Goal: Information Seeking & Learning: Learn about a topic

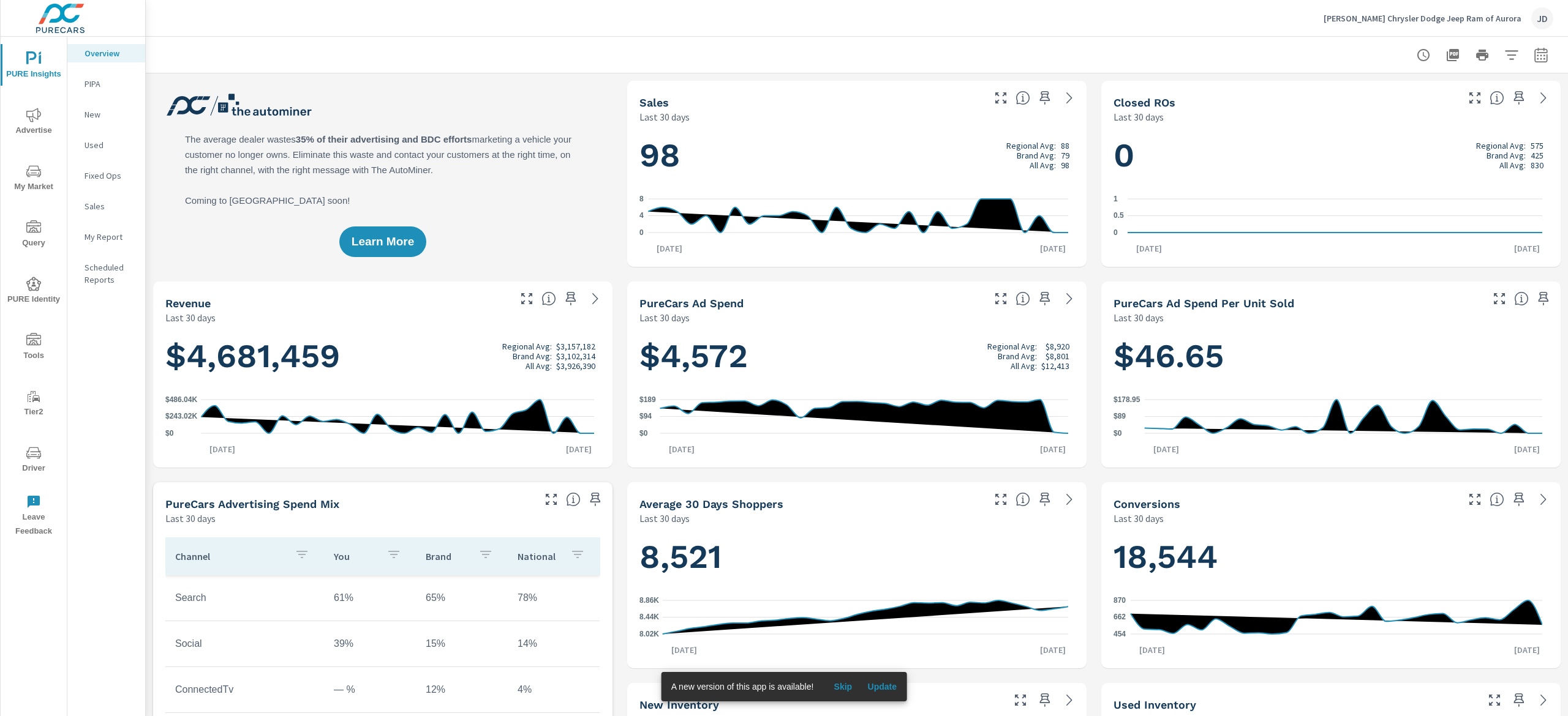
scroll to position [1, 0]
click at [37, 171] on icon "nav menu" at bounding box center [34, 171] width 15 height 15
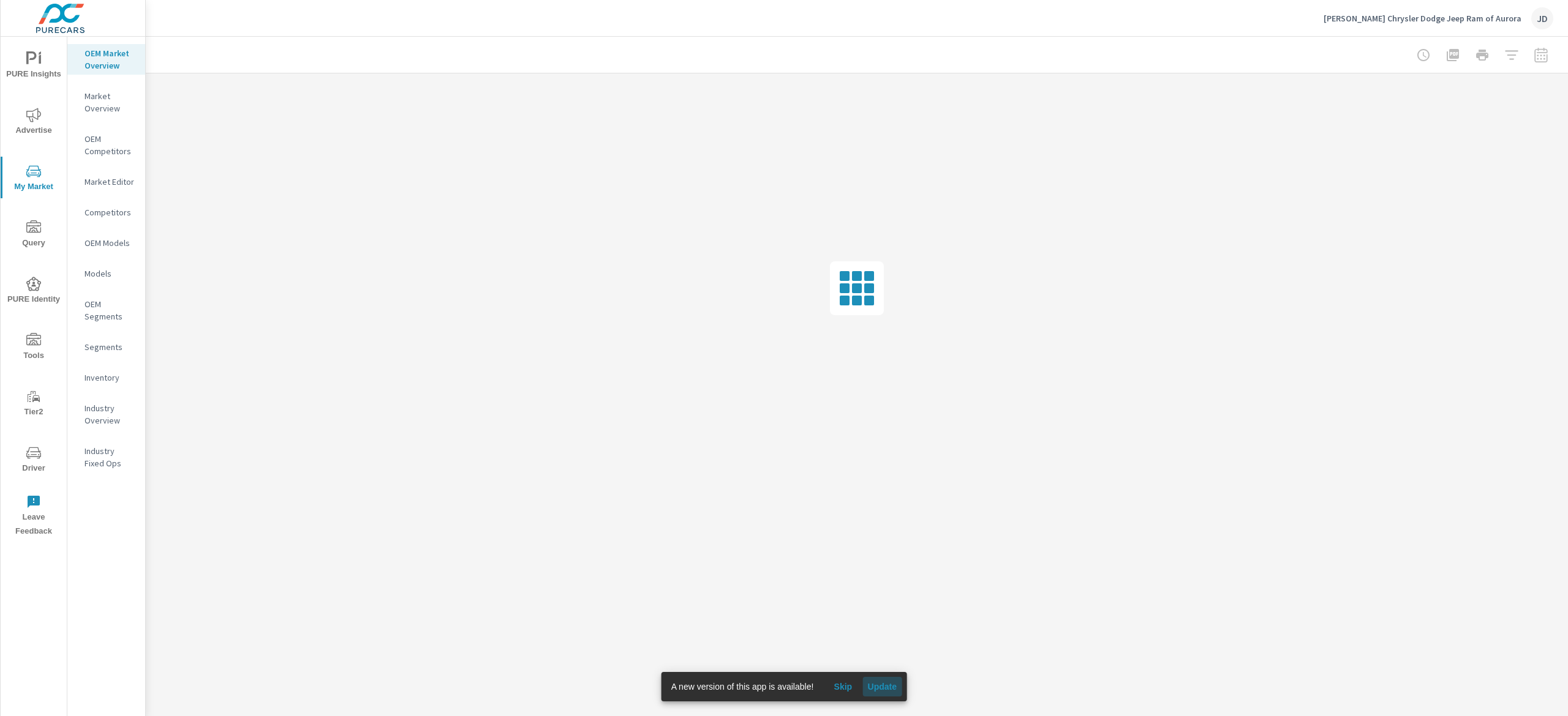
click at [784, 358] on span "Update" at bounding box center [882, 686] width 30 height 11
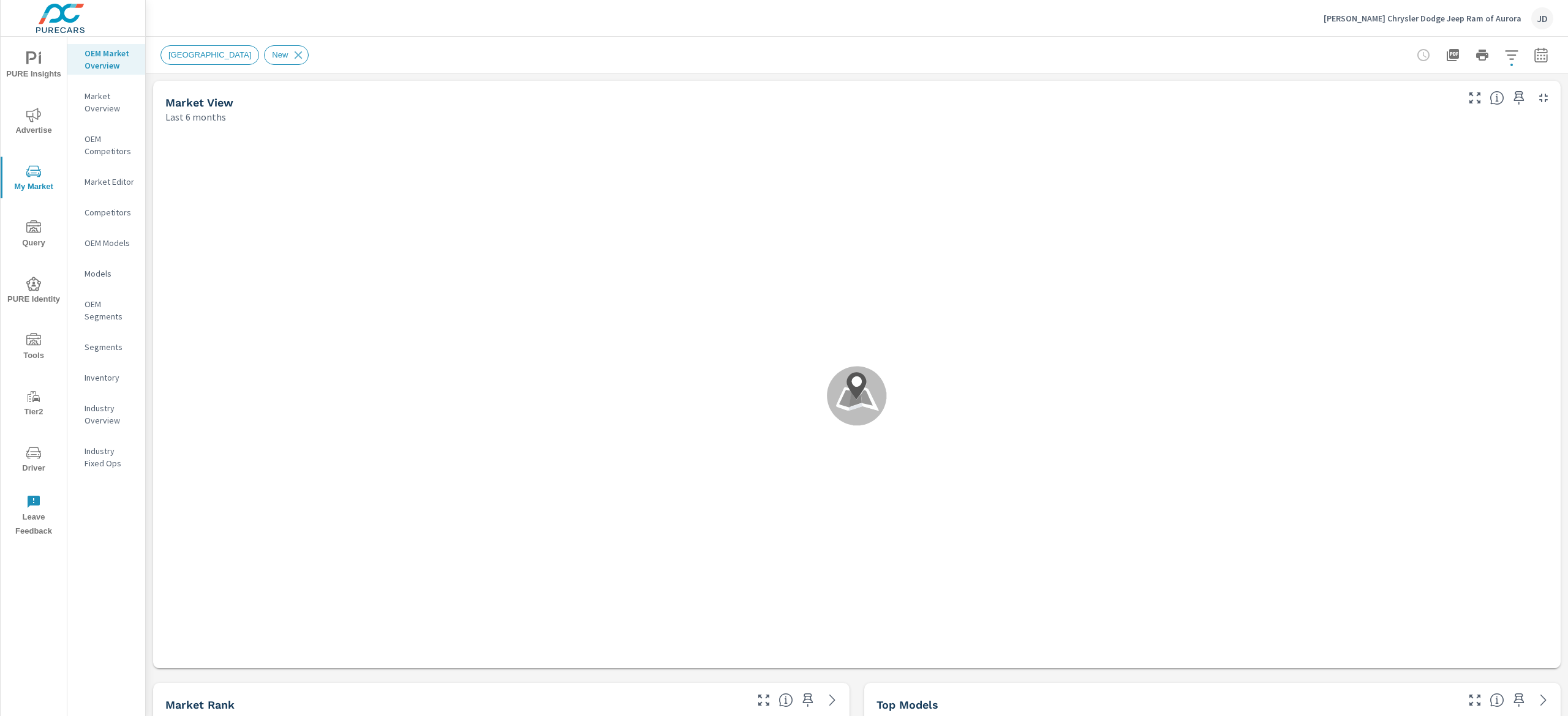
scroll to position [1, 0]
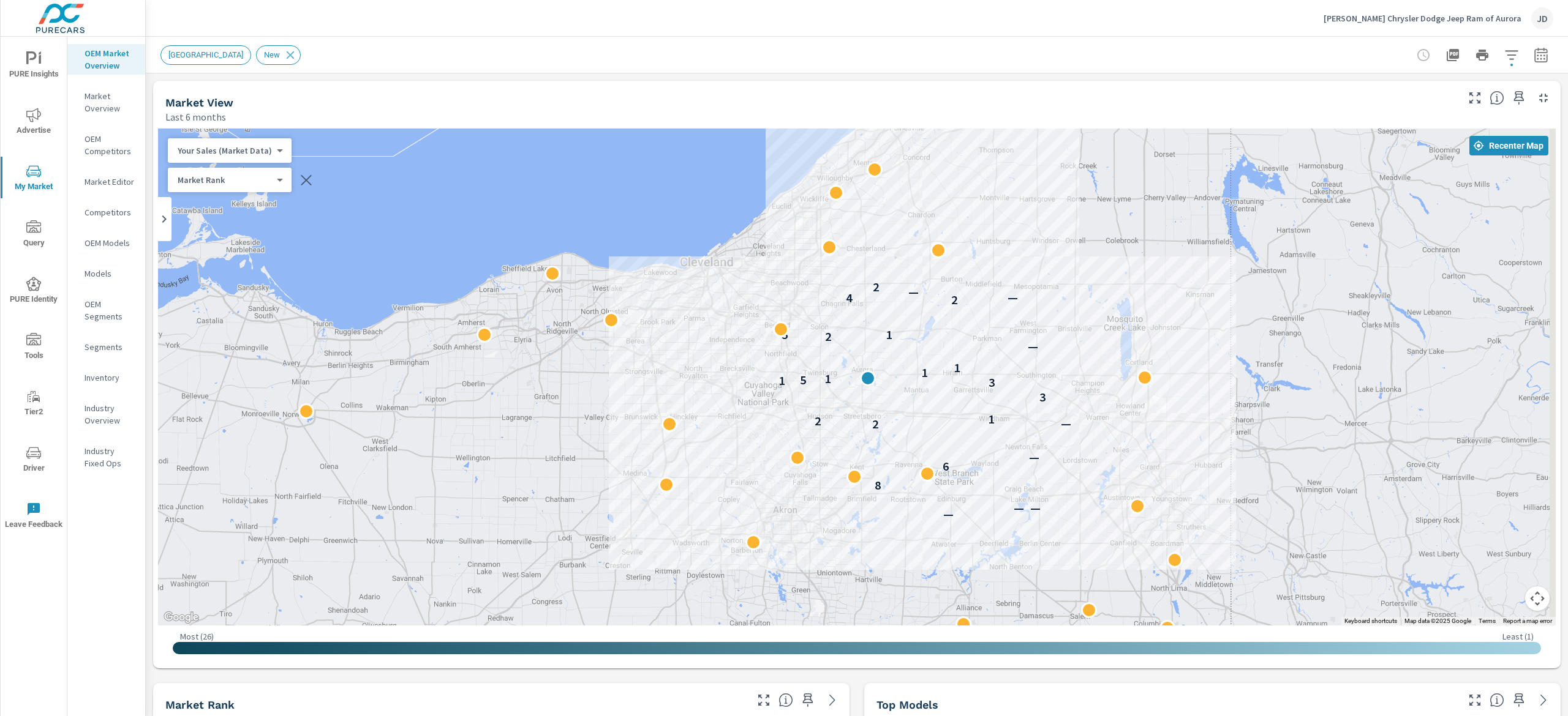
click at [1500, 46] on button "button" at bounding box center [1512, 54] width 25 height 25
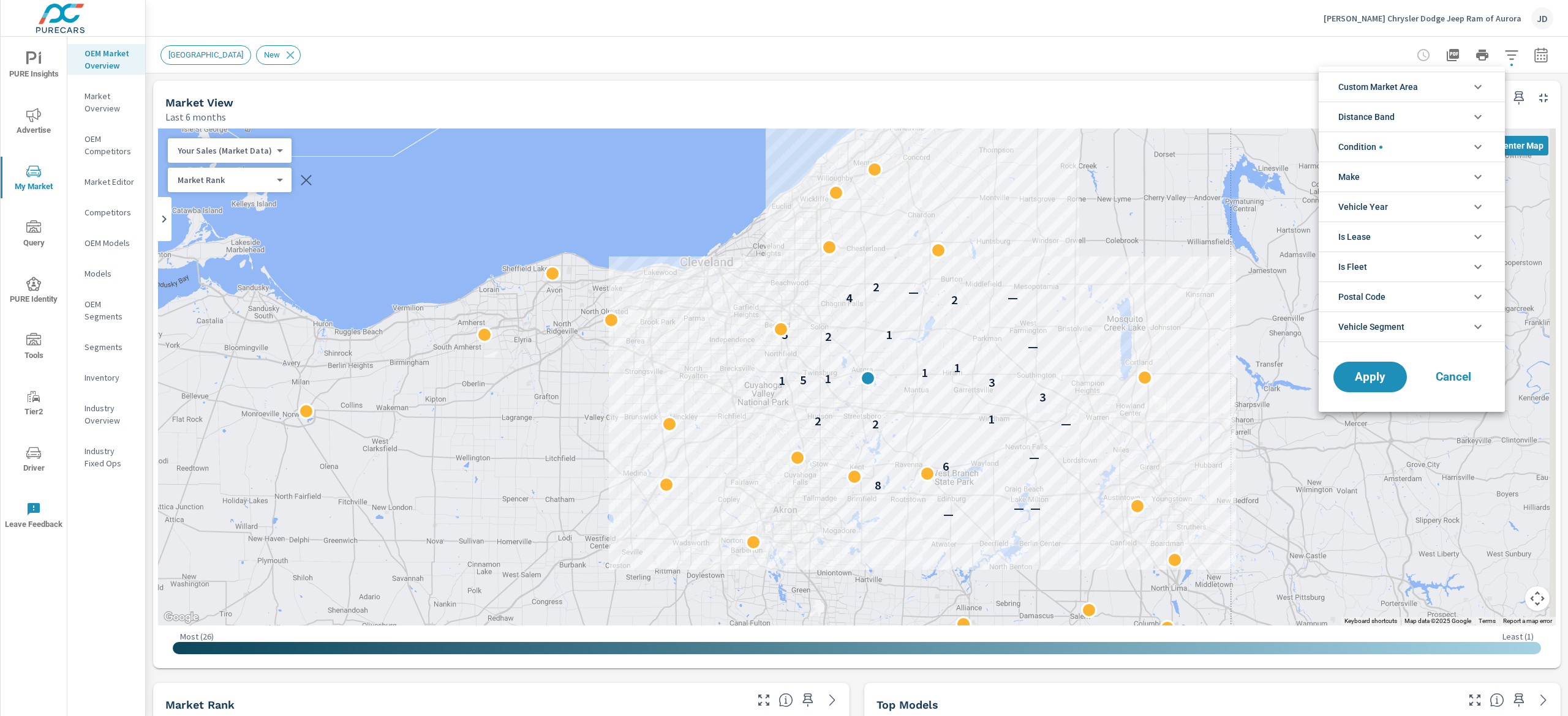
click at [1412, 95] on span "Custom Market Area" at bounding box center [1378, 87] width 79 height 30
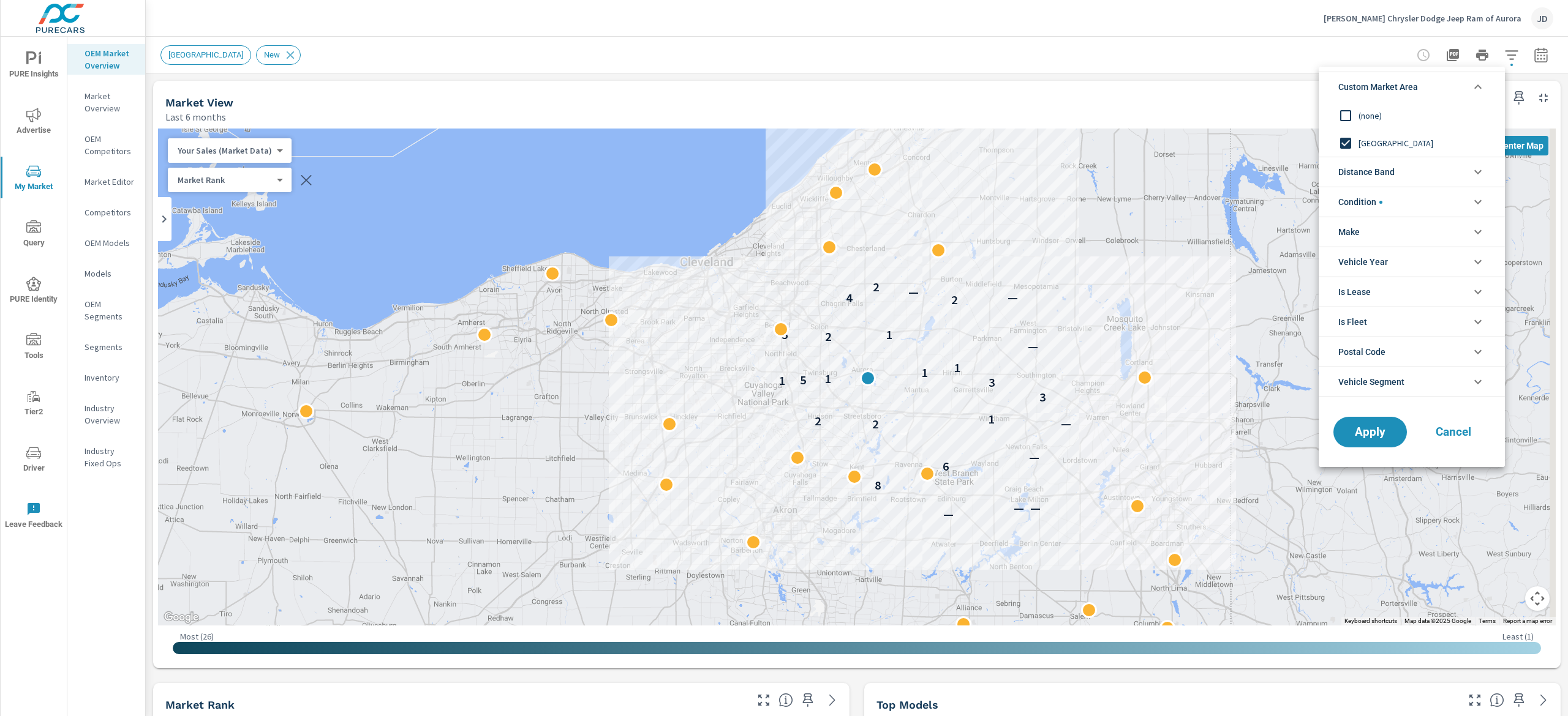
click at [1216, 96] on div at bounding box center [784, 358] width 1568 height 716
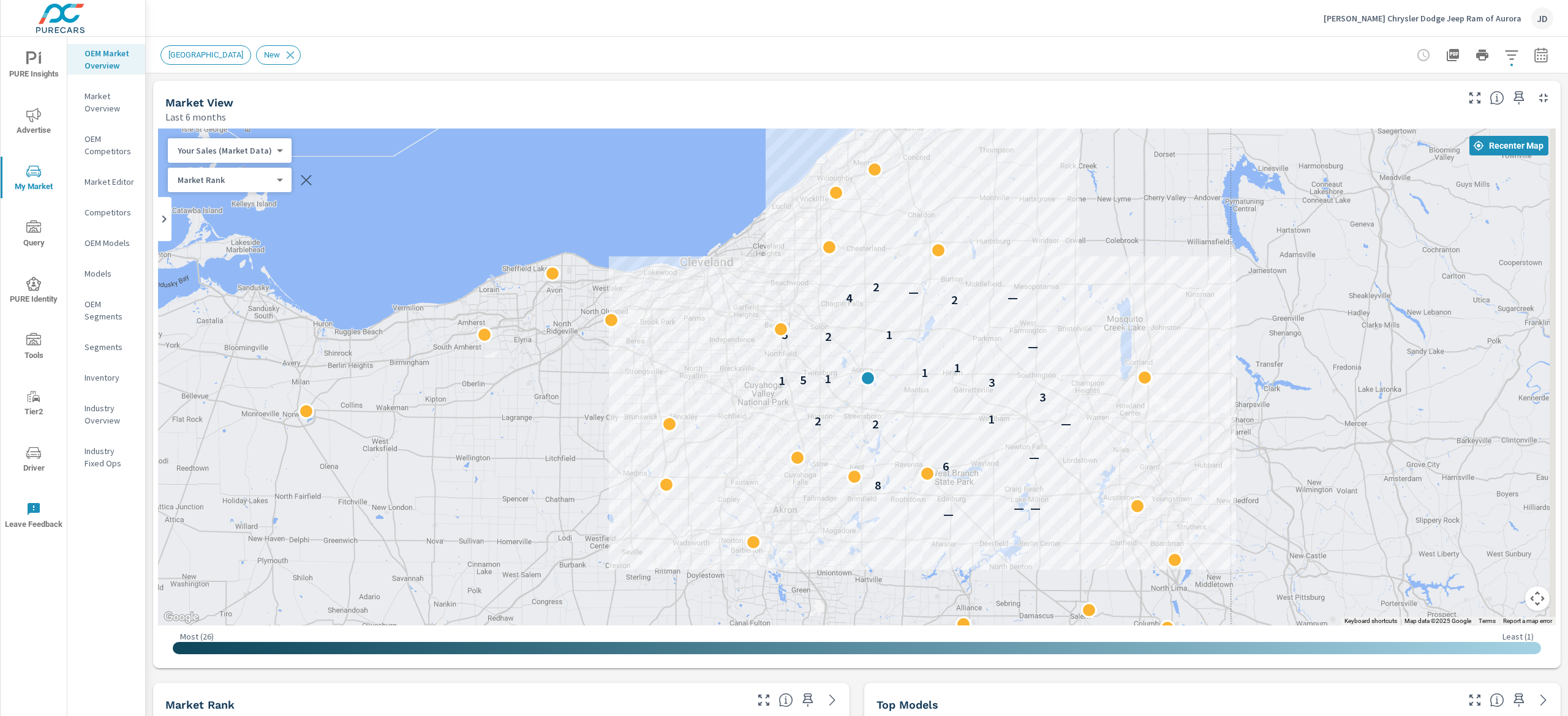
click at [1500, 45] on button "button" at bounding box center [1512, 54] width 25 height 25
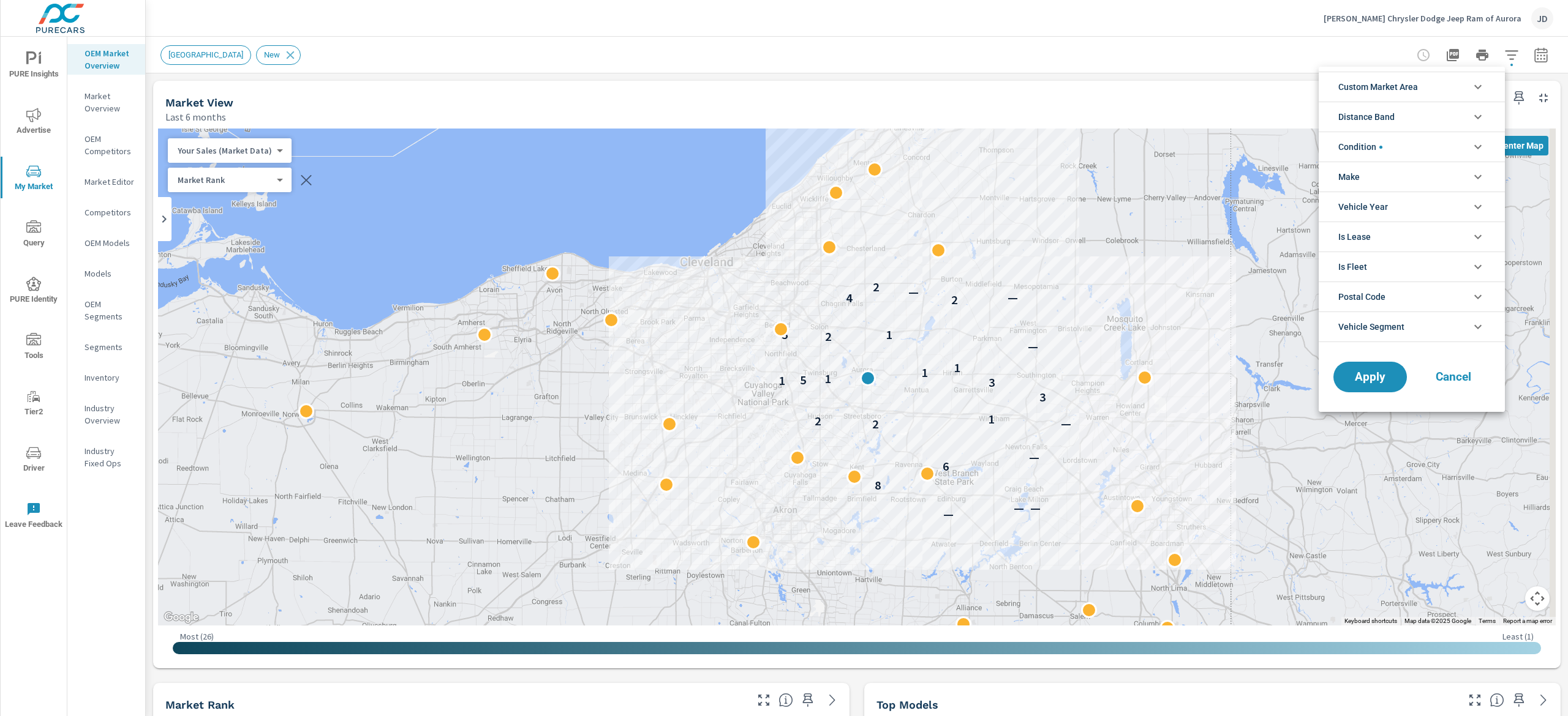
click at [1428, 88] on li "Custom Market Area" at bounding box center [1412, 86] width 186 height 30
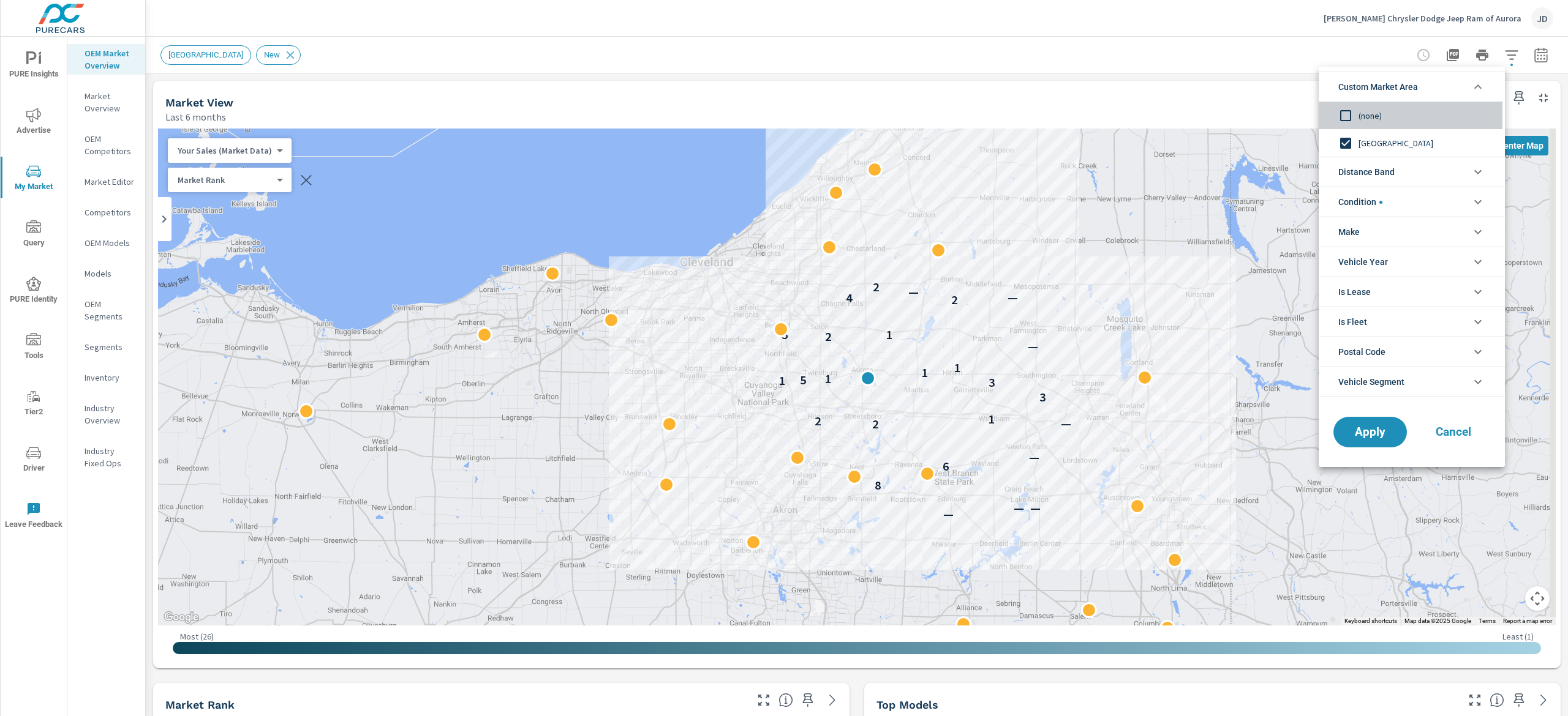
click at [1368, 114] on span "(none)" at bounding box center [1426, 116] width 135 height 15
click at [1363, 438] on span "Apply" at bounding box center [1370, 433] width 50 height 12
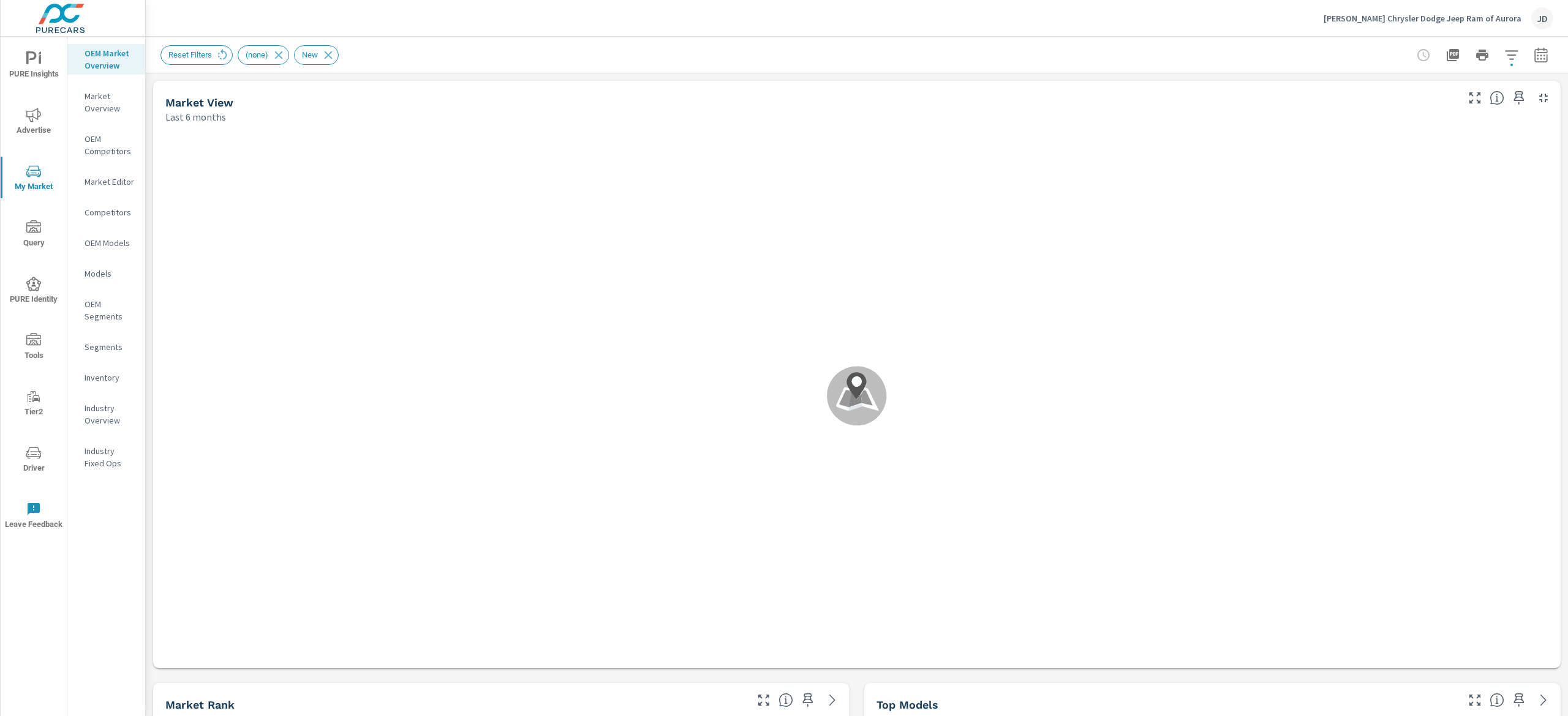
scroll to position [1, 0]
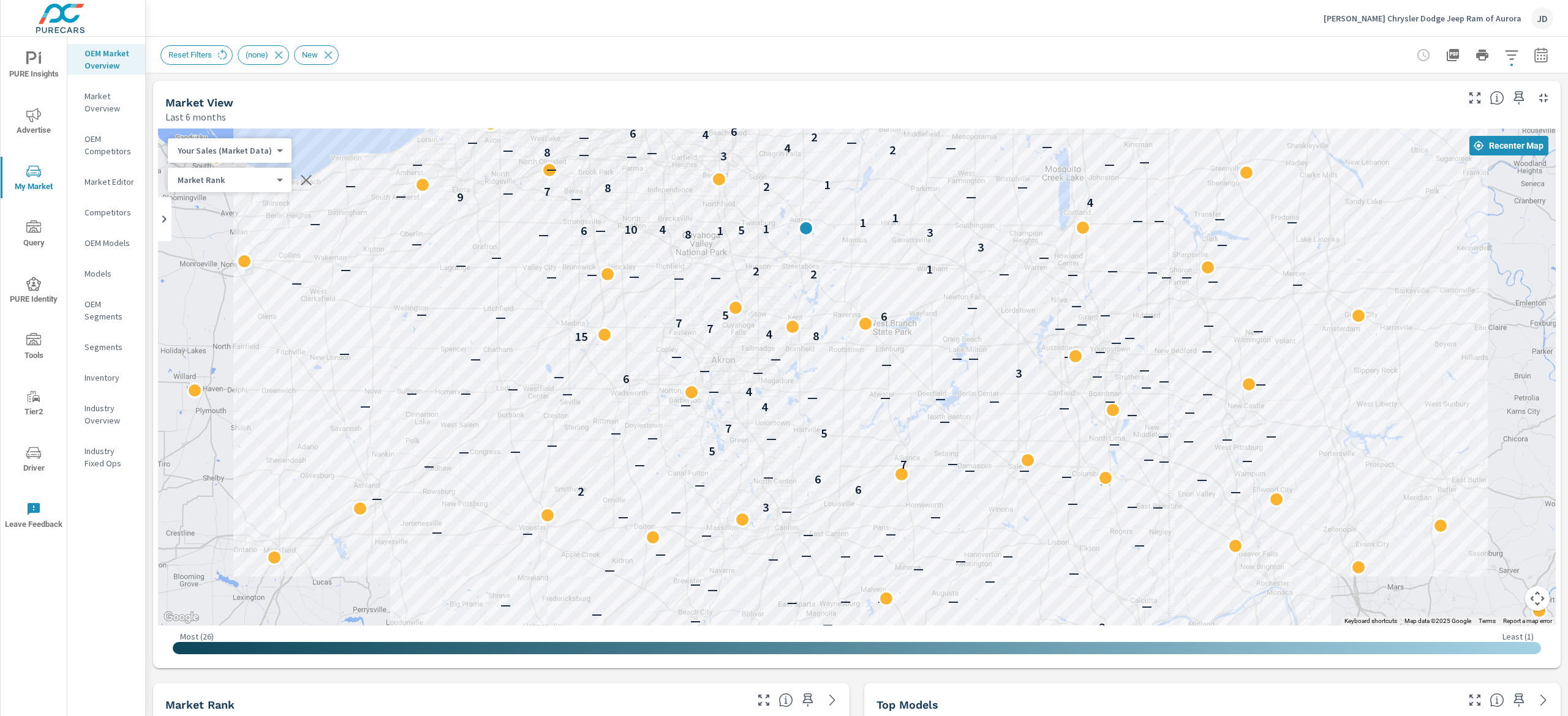
drag, startPoint x: 1133, startPoint y: 327, endPoint x: 1397, endPoint y: 492, distance: 311.3
click at [1397, 492] on div "— — — — — — — — — — — — 3 — — — — — — — — — — — — — — — — — — — — — — — — — — —…" at bounding box center [857, 377] width 1398 height 497
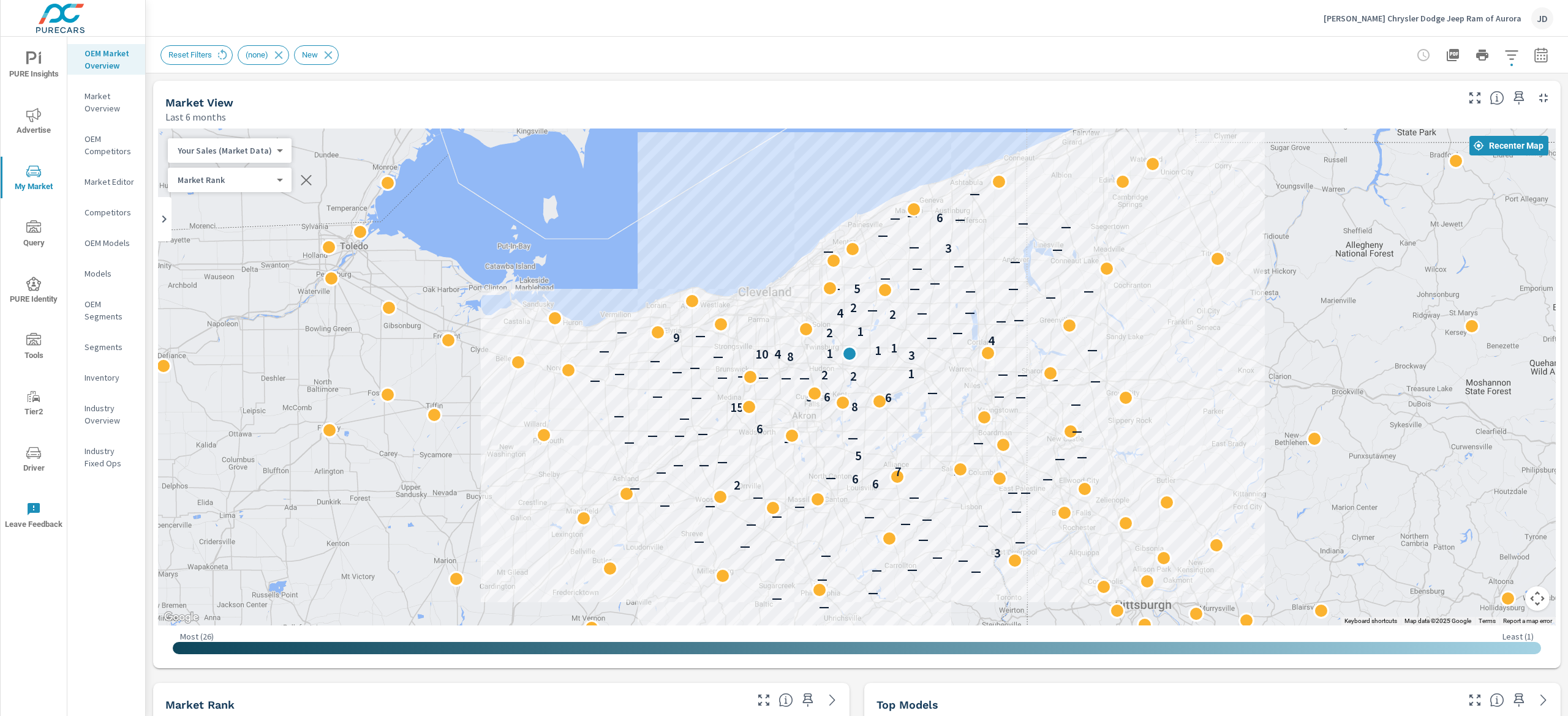
drag, startPoint x: 1419, startPoint y: 323, endPoint x: 1156, endPoint y: 317, distance: 263.1
click at [1156, 317] on div "— — — — — — — — — — — 3 — — — — — — — — — — — — — — — — — — — — 2 6 — 6 — — — —…" at bounding box center [857, 377] width 1398 height 497
click at [114, 377] on p "Inventory" at bounding box center [109, 378] width 50 height 12
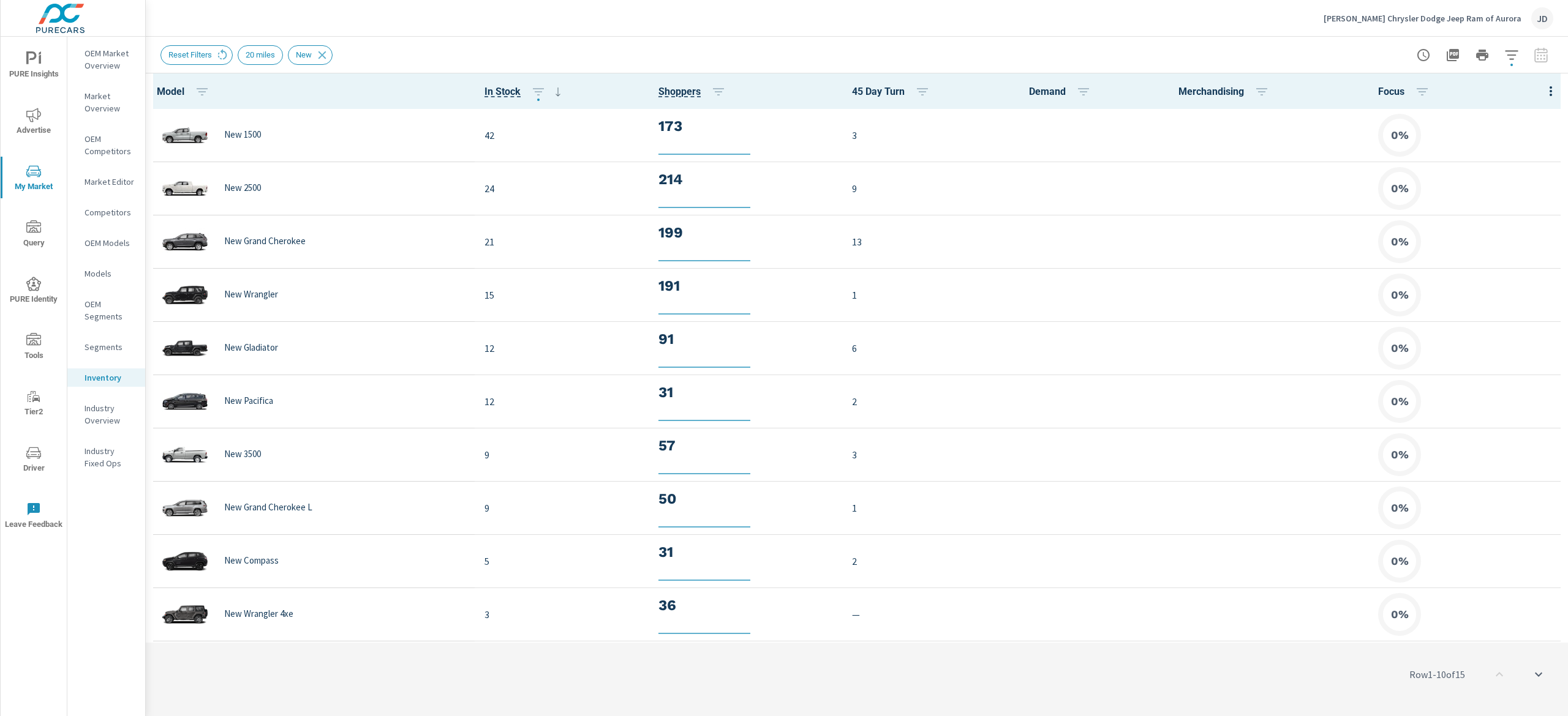
scroll to position [1, 0]
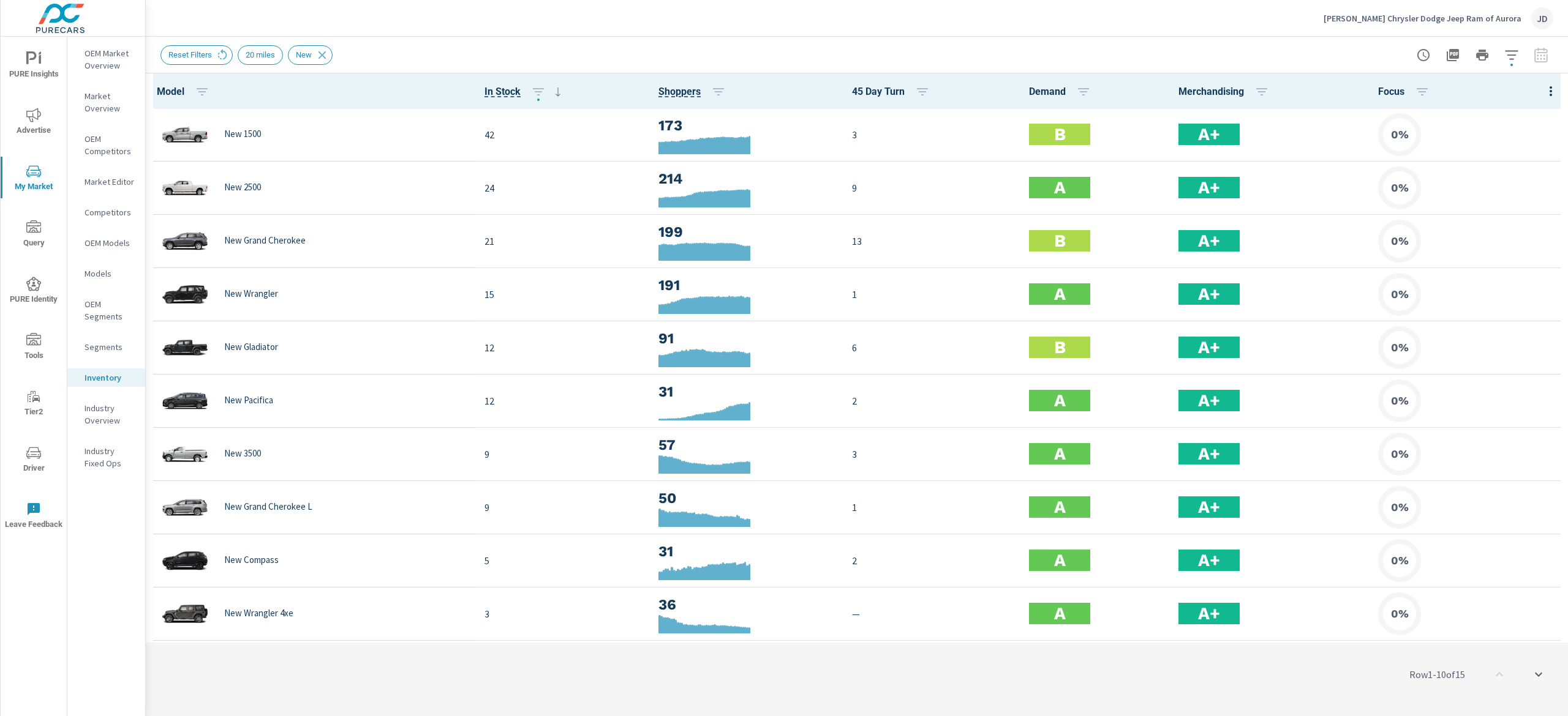
click at [113, 65] on p "OEM Market Overview" at bounding box center [109, 59] width 50 height 25
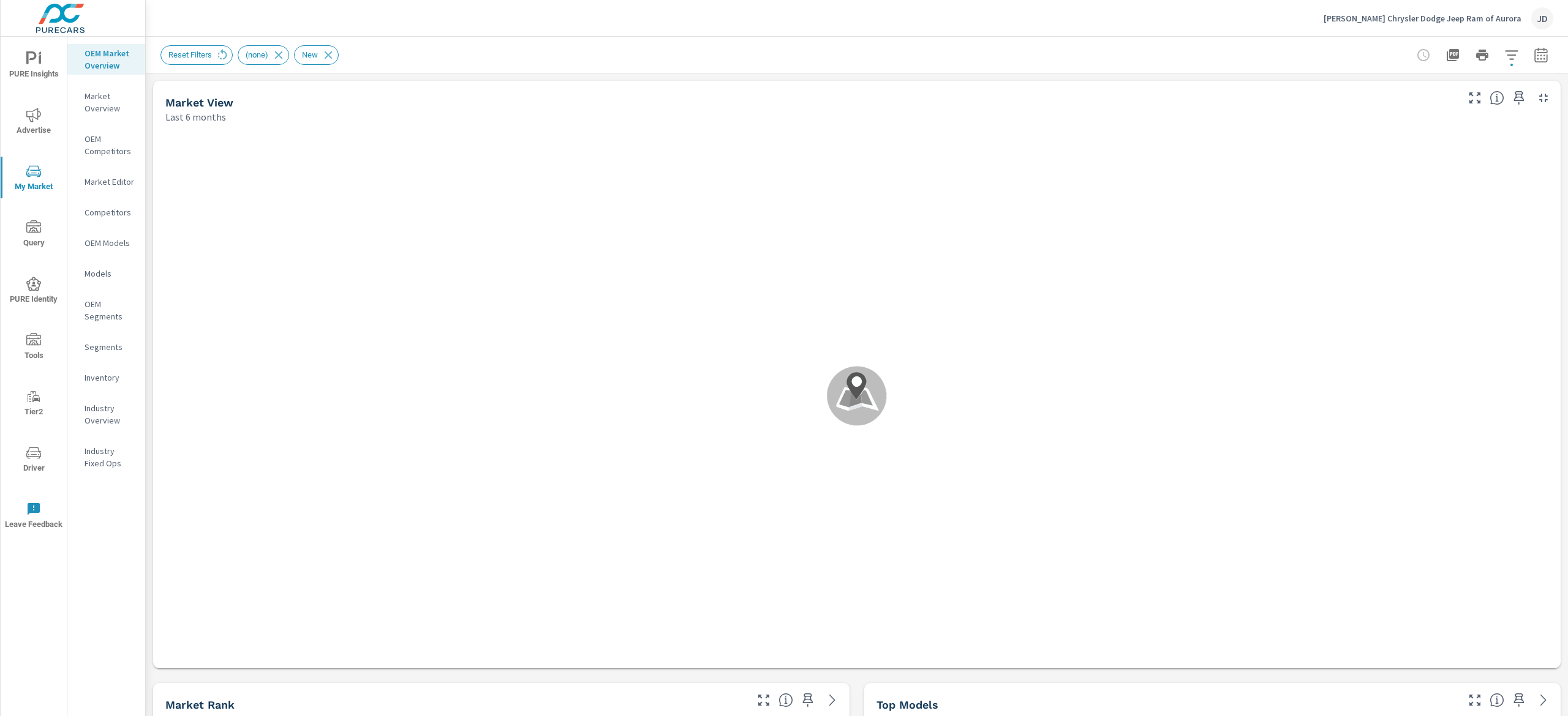
scroll to position [1, 0]
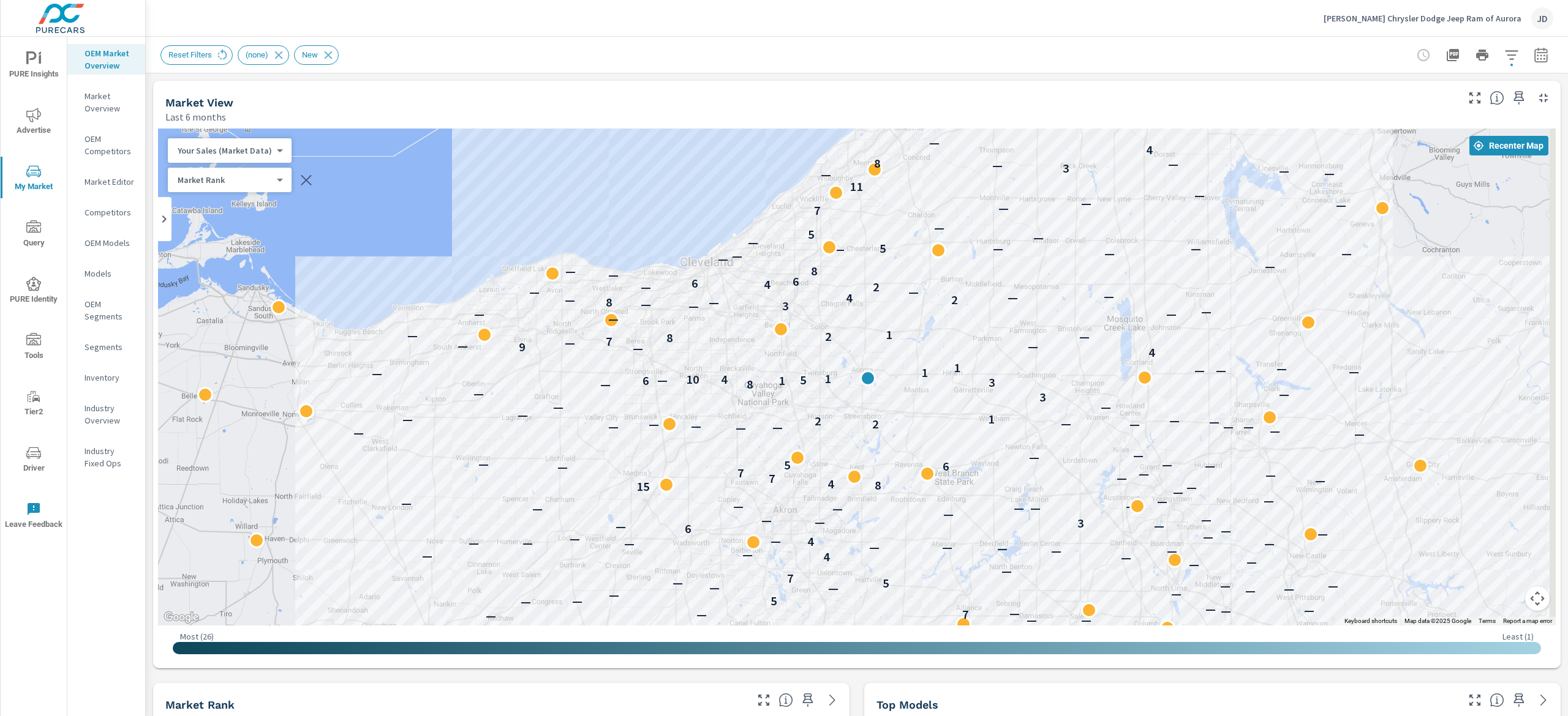
click at [1505, 53] on icon "button" at bounding box center [1512, 54] width 15 height 15
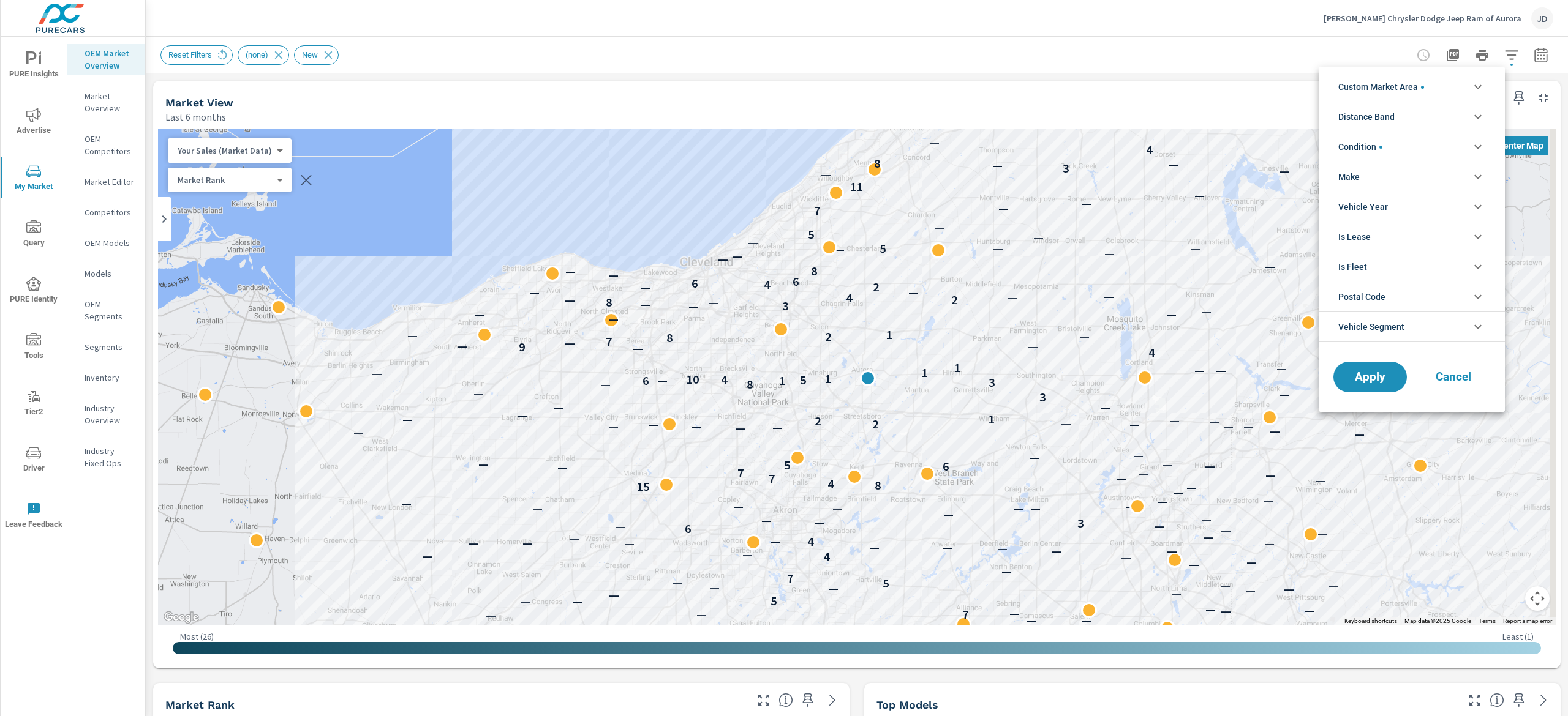
click at [1534, 53] on div at bounding box center [784, 358] width 1568 height 716
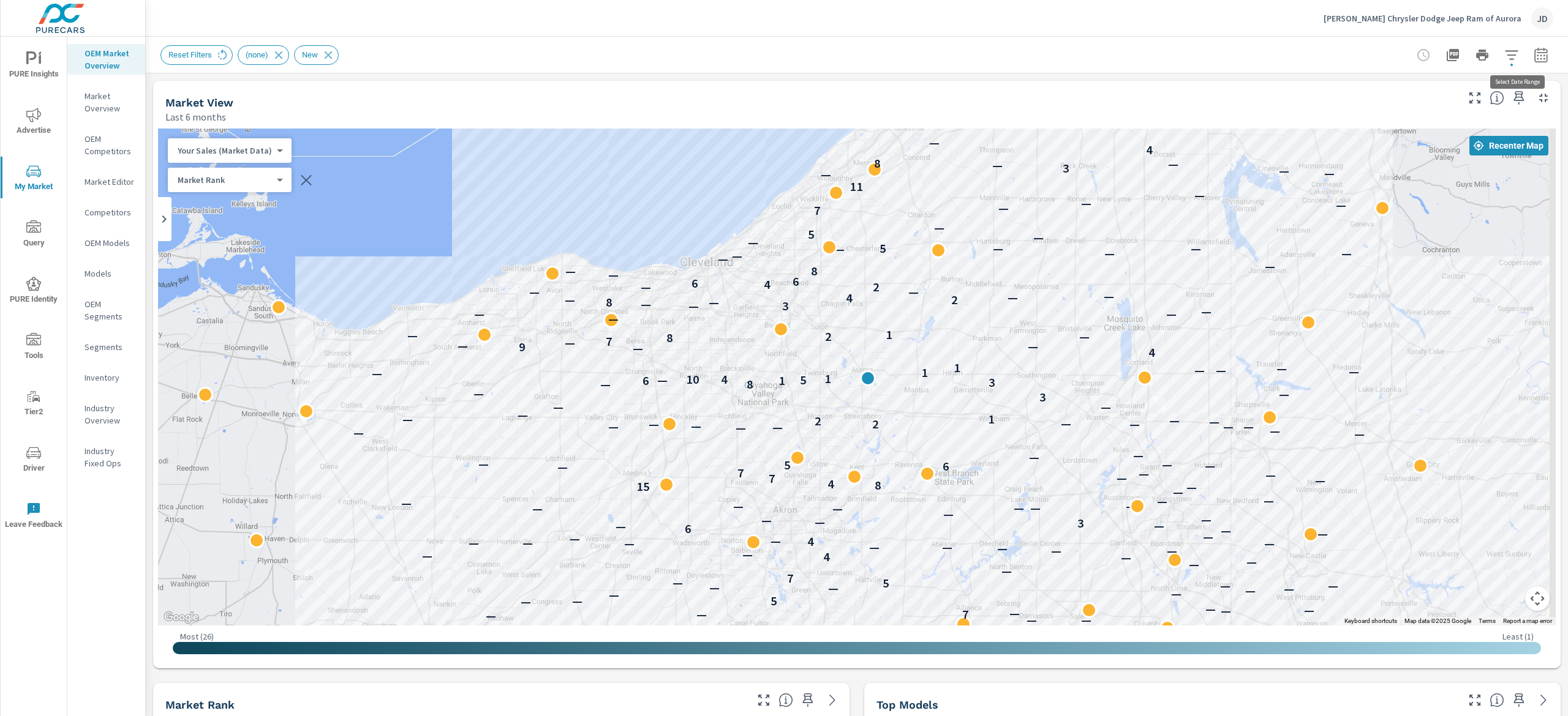
click at [1533, 50] on icon "button" at bounding box center [1540, 54] width 15 height 15
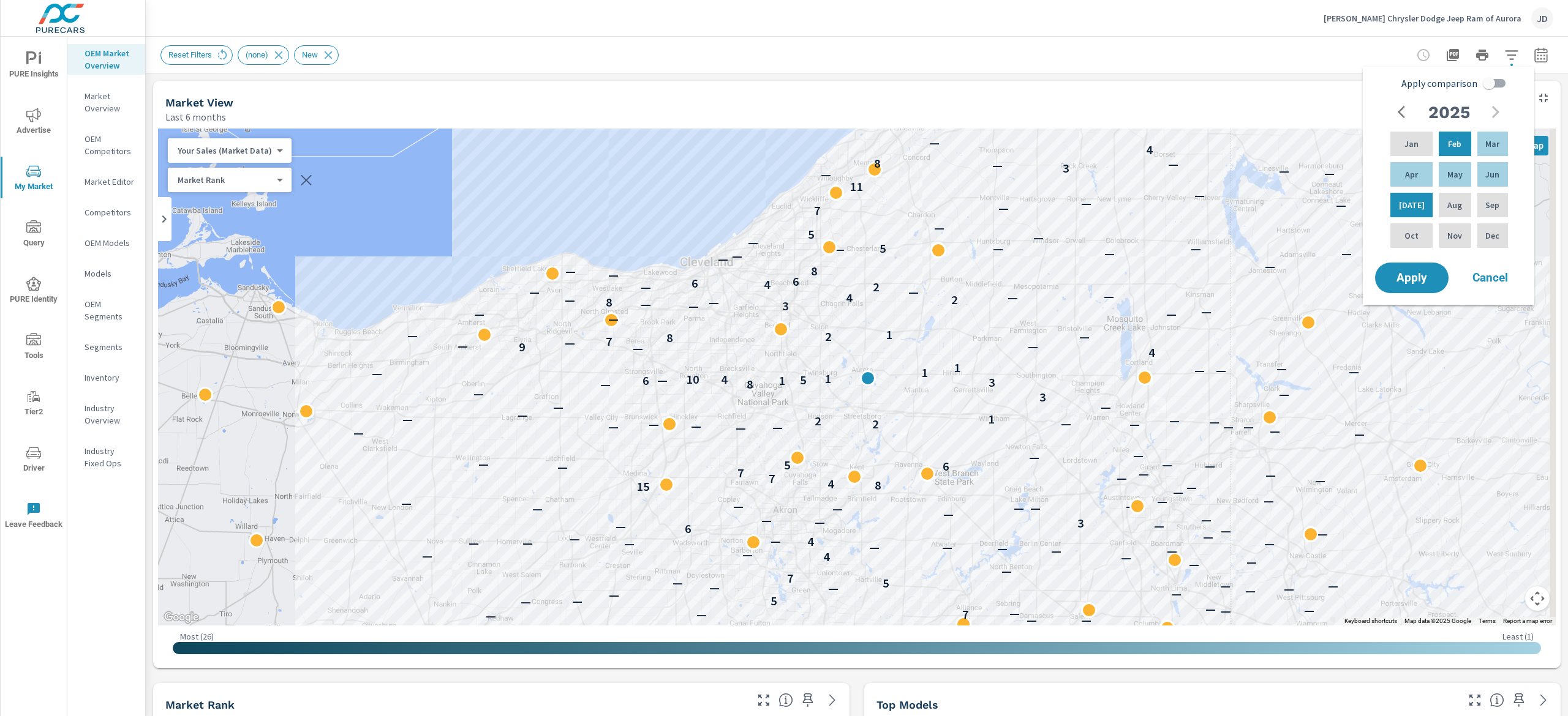
click at [1492, 81] on input "Apply comparison" at bounding box center [1489, 83] width 70 height 24
checkbox input "true"
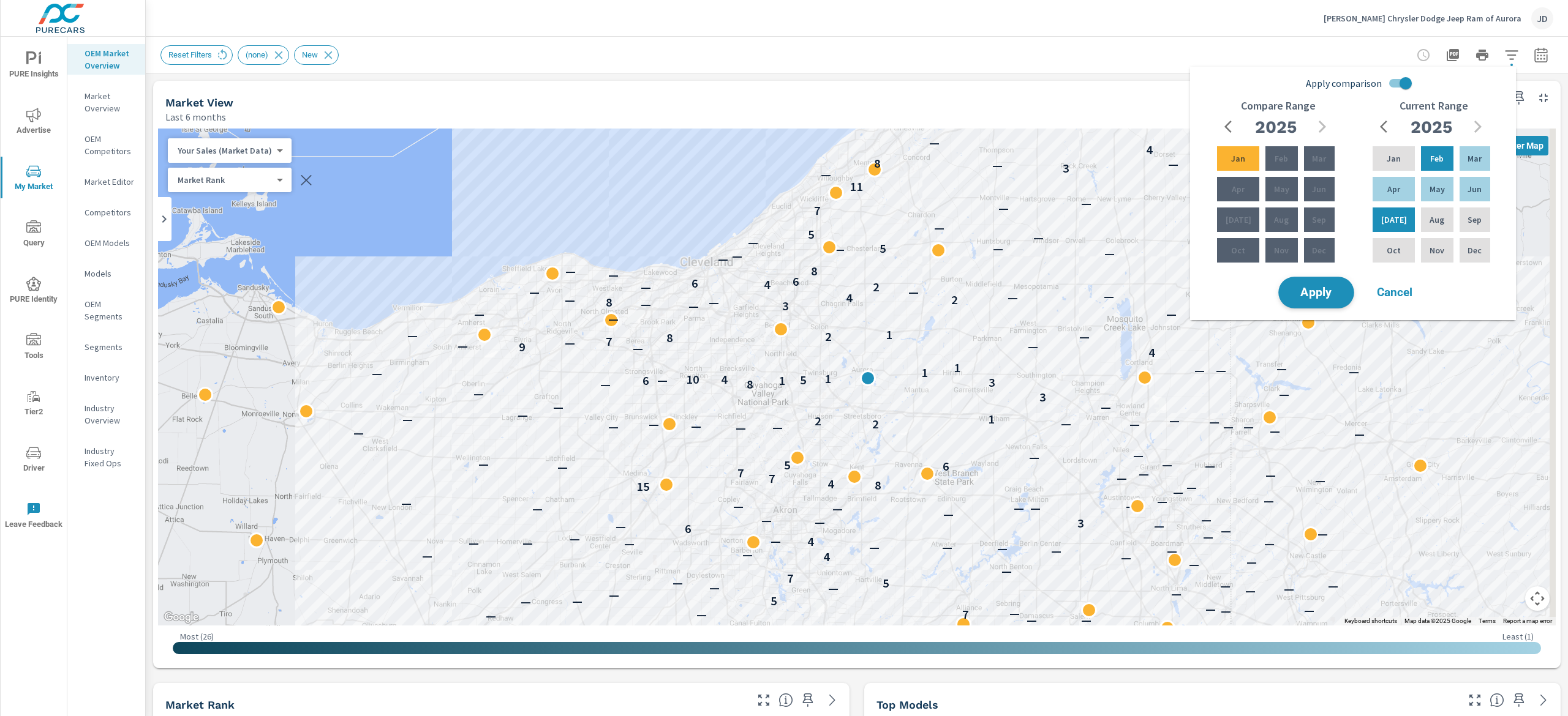
click at [1302, 277] on button "Apply" at bounding box center [1316, 293] width 76 height 32
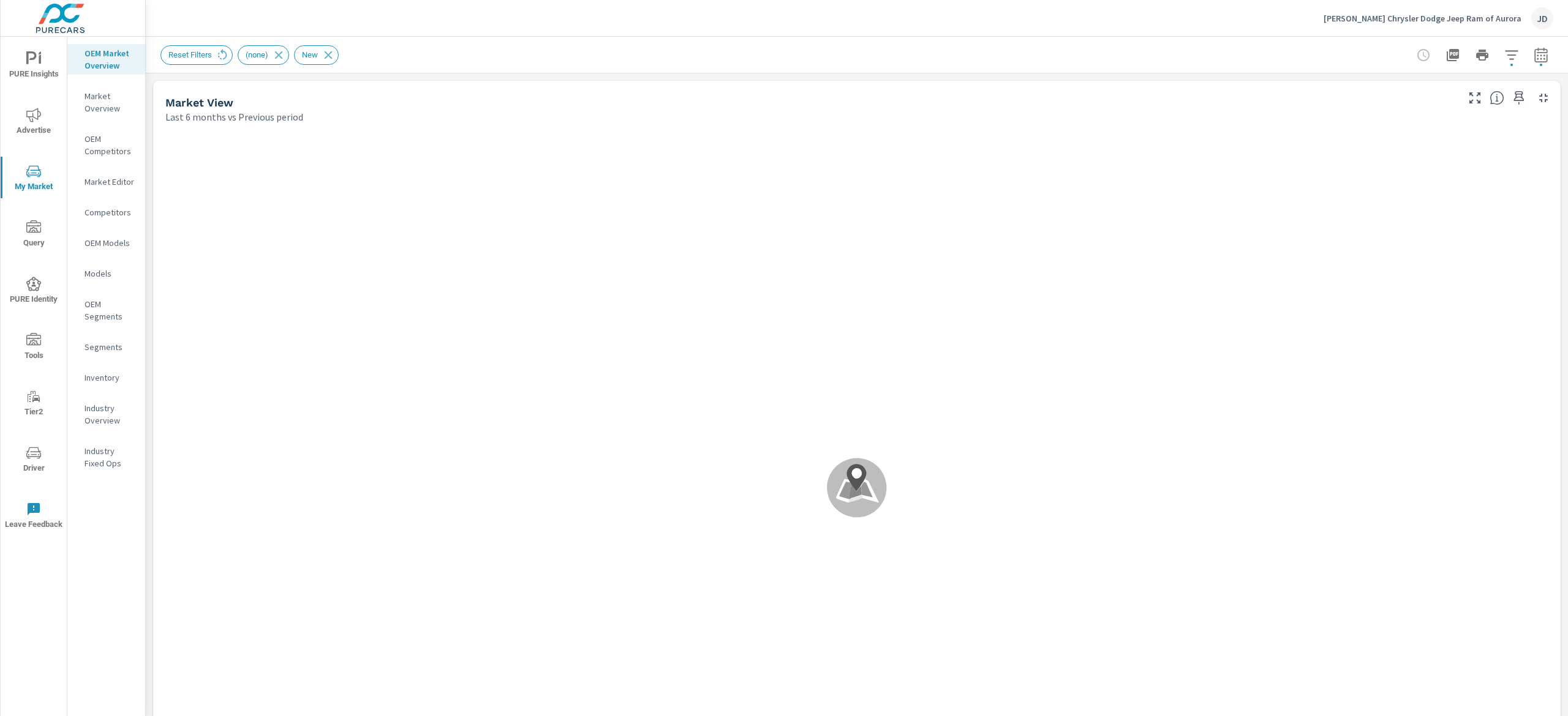
scroll to position [1, 0]
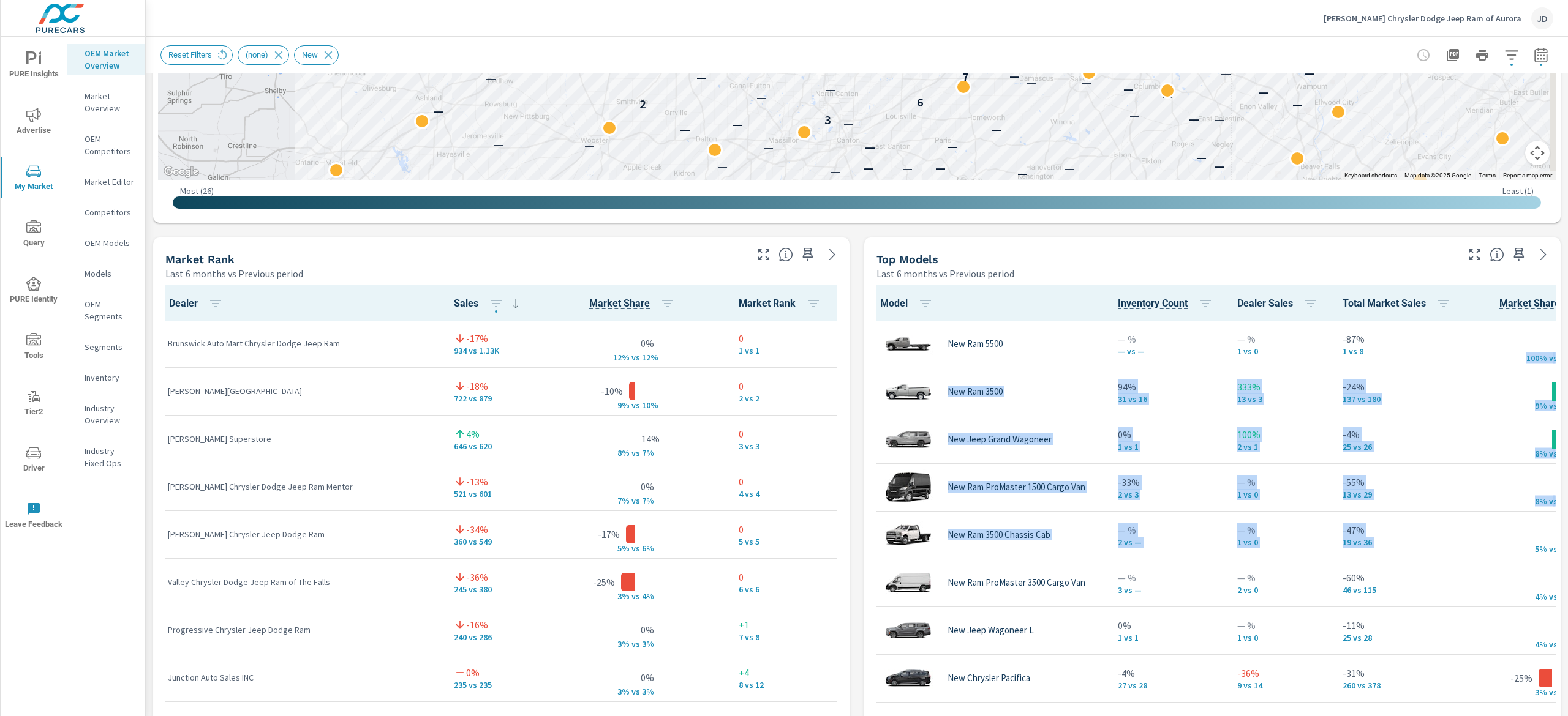
scroll to position [694, 0]
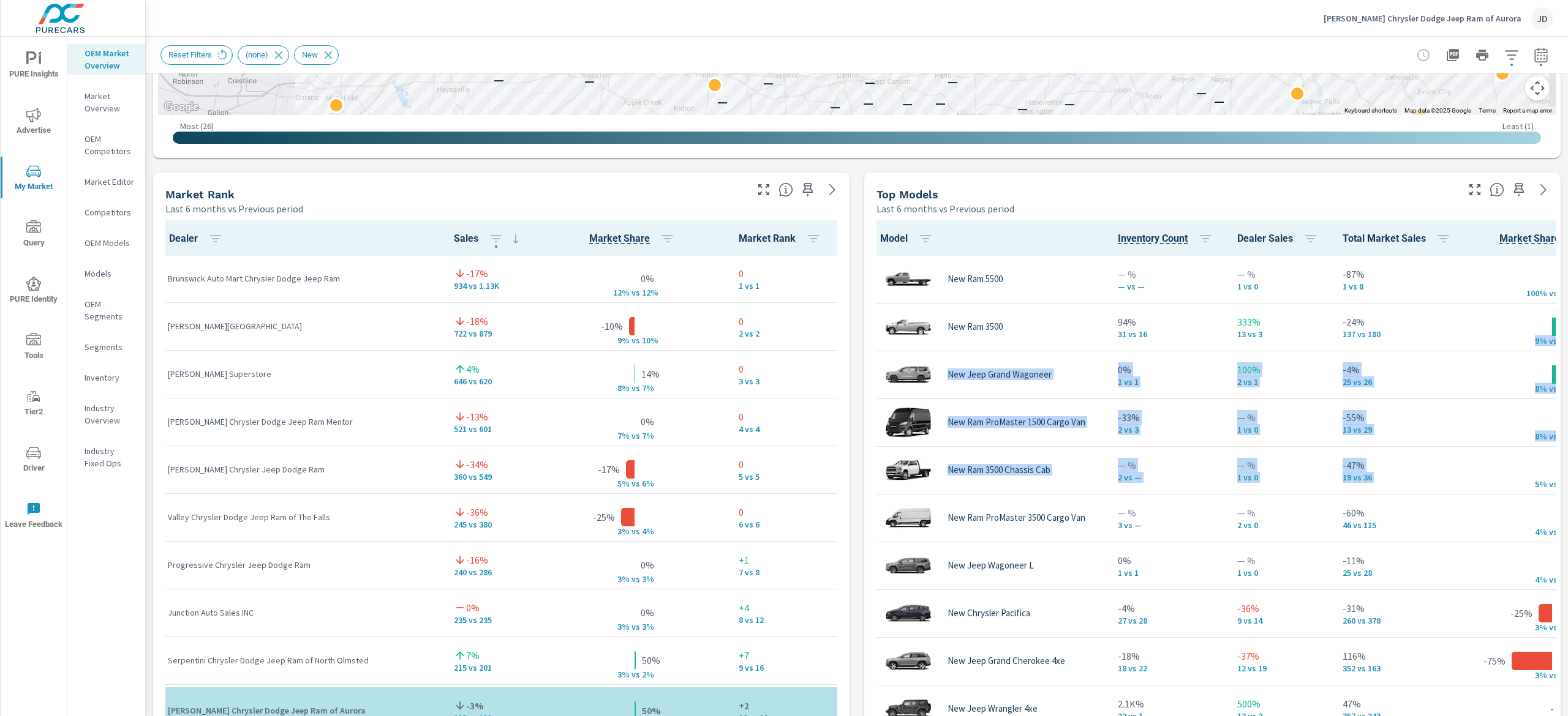
drag, startPoint x: 1567, startPoint y: 374, endPoint x: 1567, endPoint y: 347, distance: 27.0
click at [1567, 347] on div "Market Overview Ganley Chrysler Dodge Jeep Ram of Aurora Report date range: Feb…" at bounding box center [857, 376] width 1423 height 679
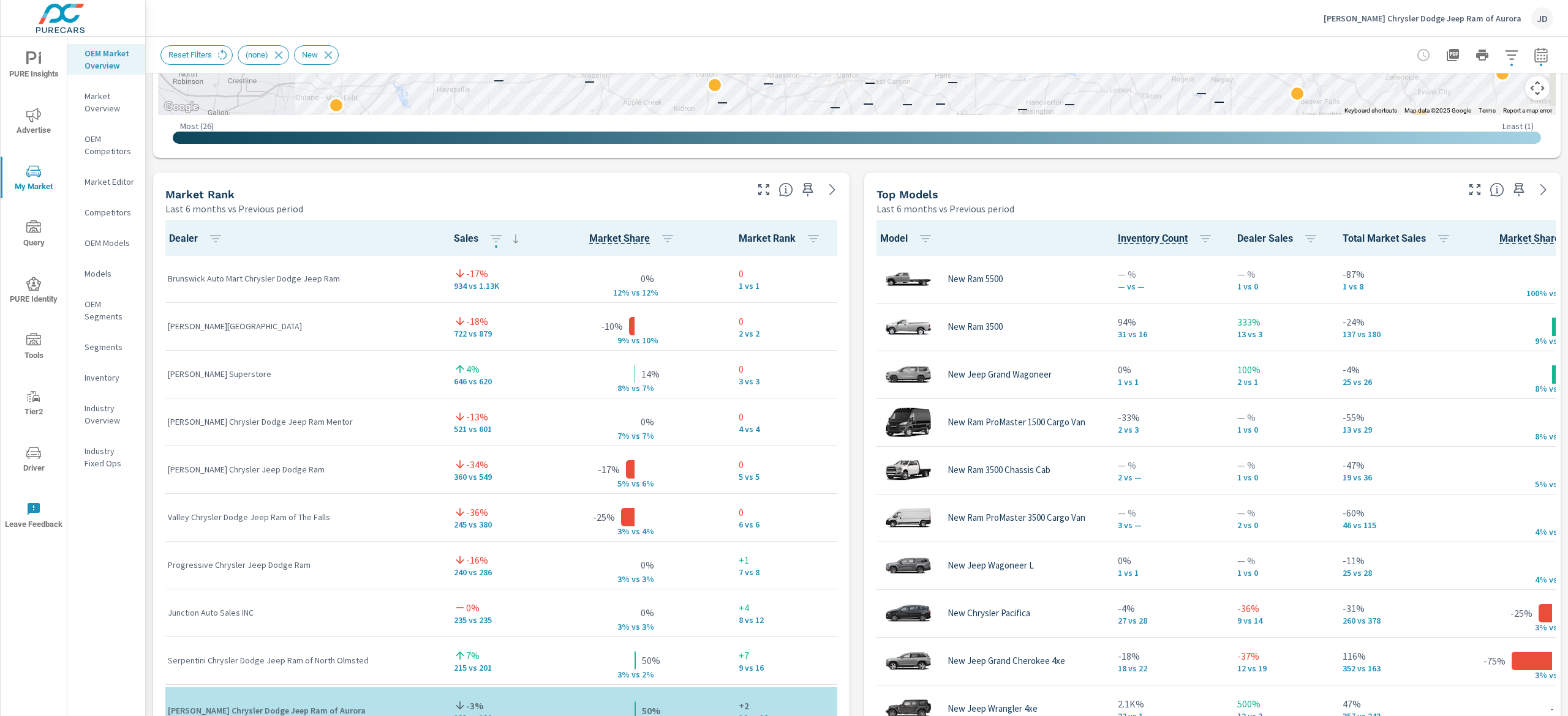
click at [1217, 194] on div "Top Models" at bounding box center [1165, 194] width 579 height 14
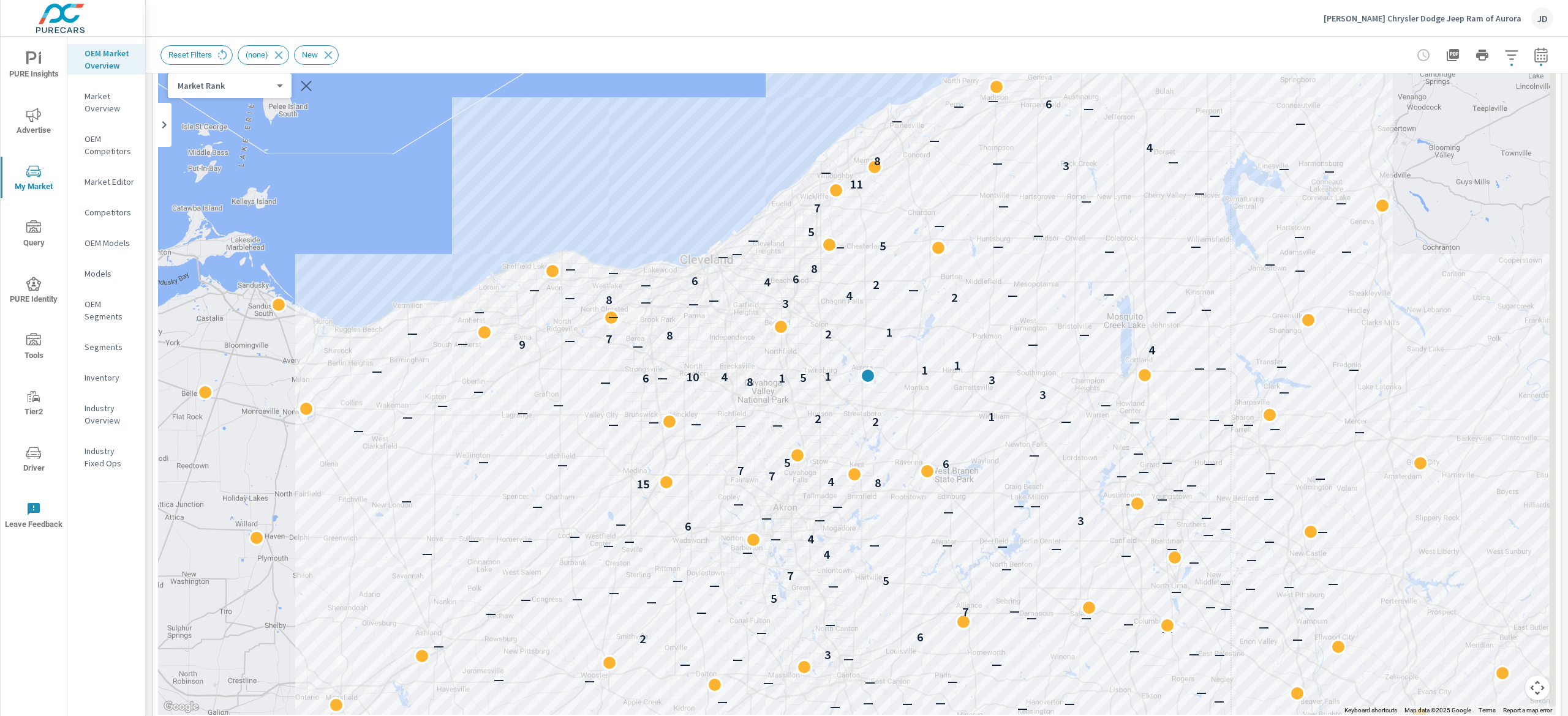
scroll to position [58, 0]
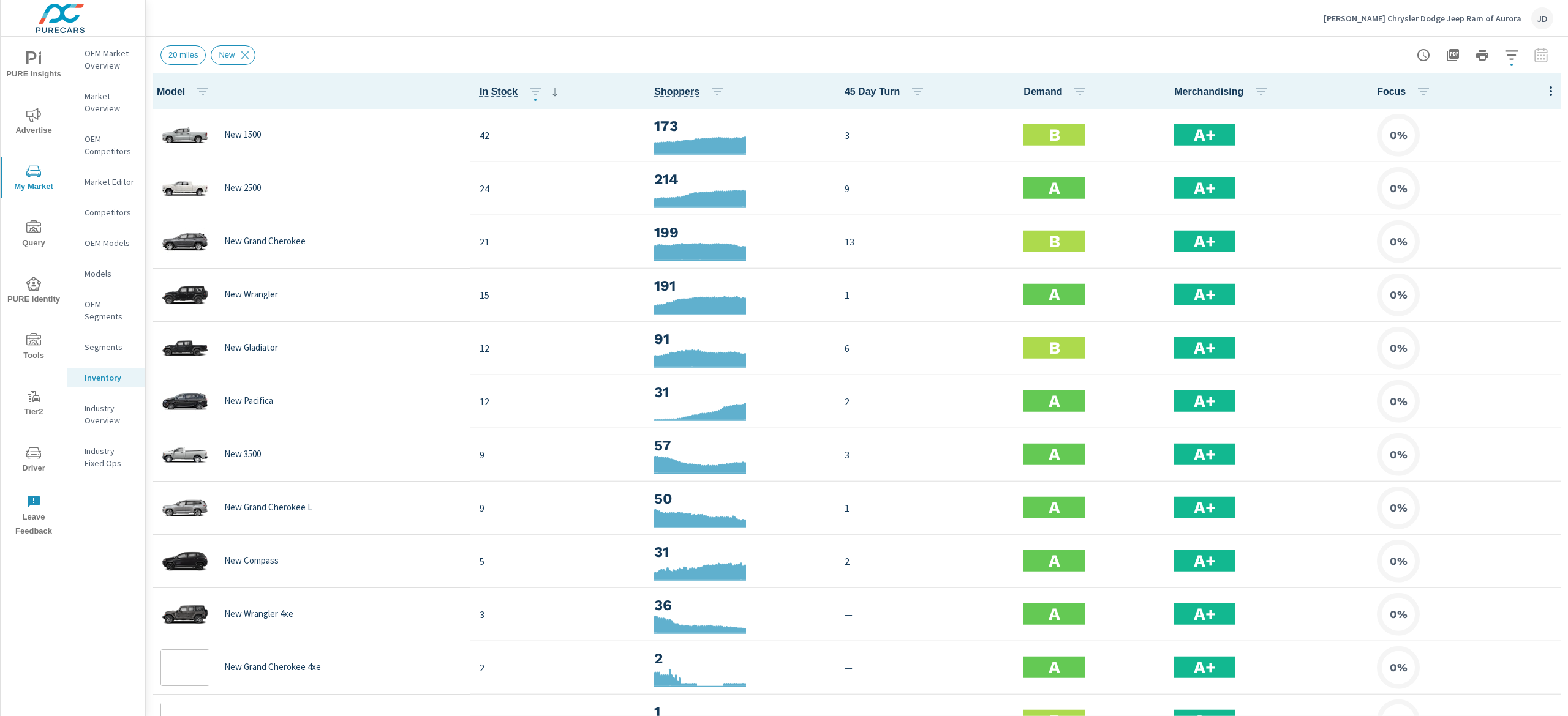
scroll to position [1, 0]
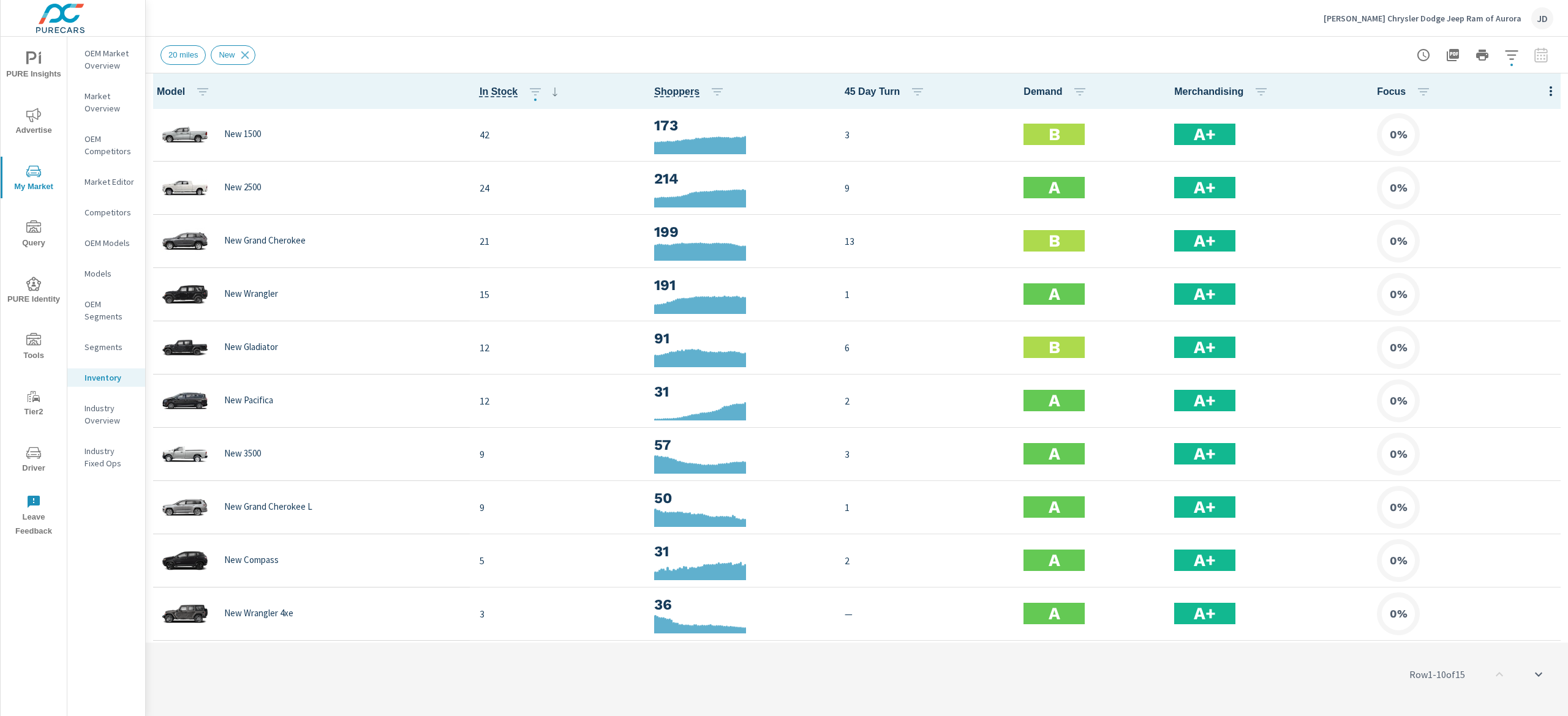
click at [642, 27] on div "Ganley Chrysler Dodge Jeep Ram of Aurora JD" at bounding box center [857, 18] width 1393 height 37
click at [101, 104] on p "Market Overview" at bounding box center [109, 102] width 50 height 25
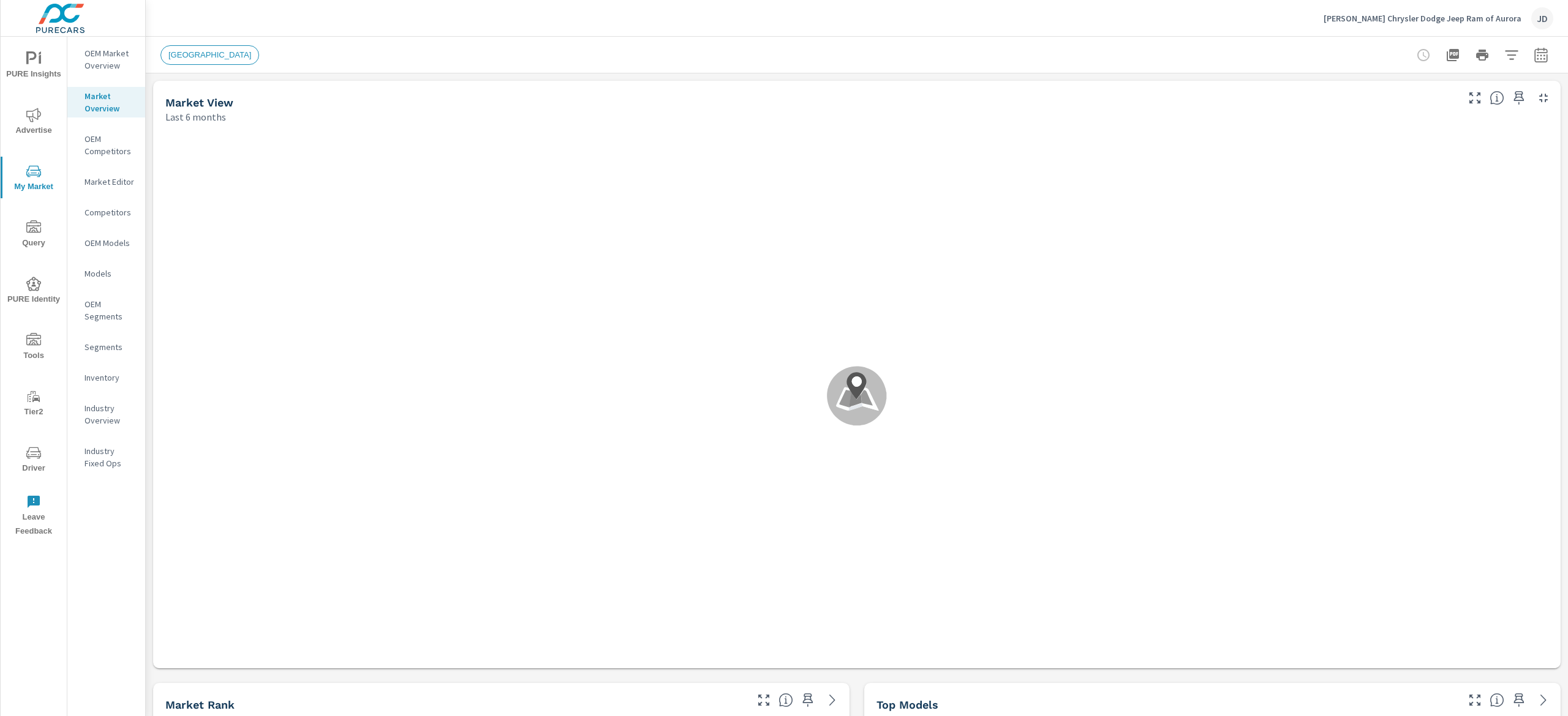
scroll to position [1, 0]
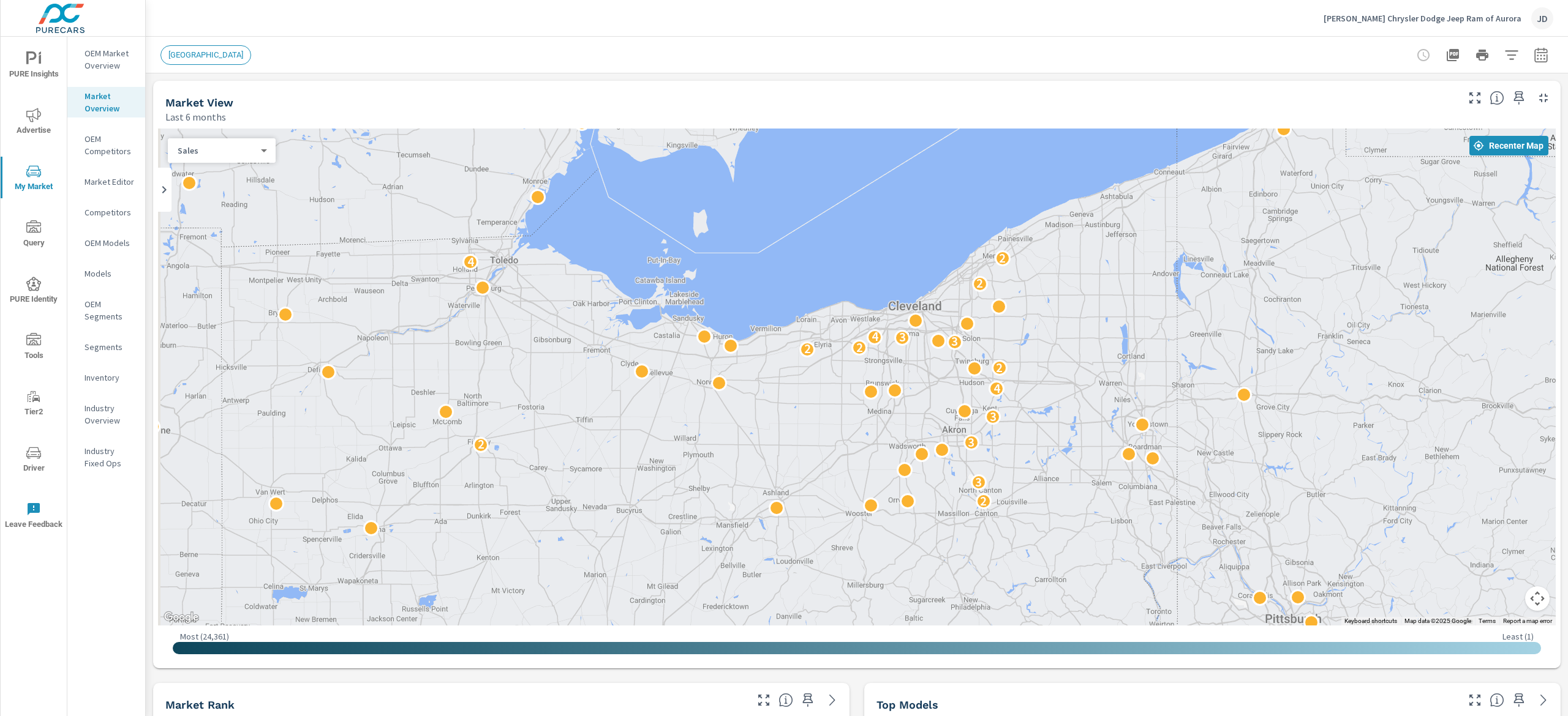
click at [107, 268] on p "Models" at bounding box center [109, 274] width 50 height 12
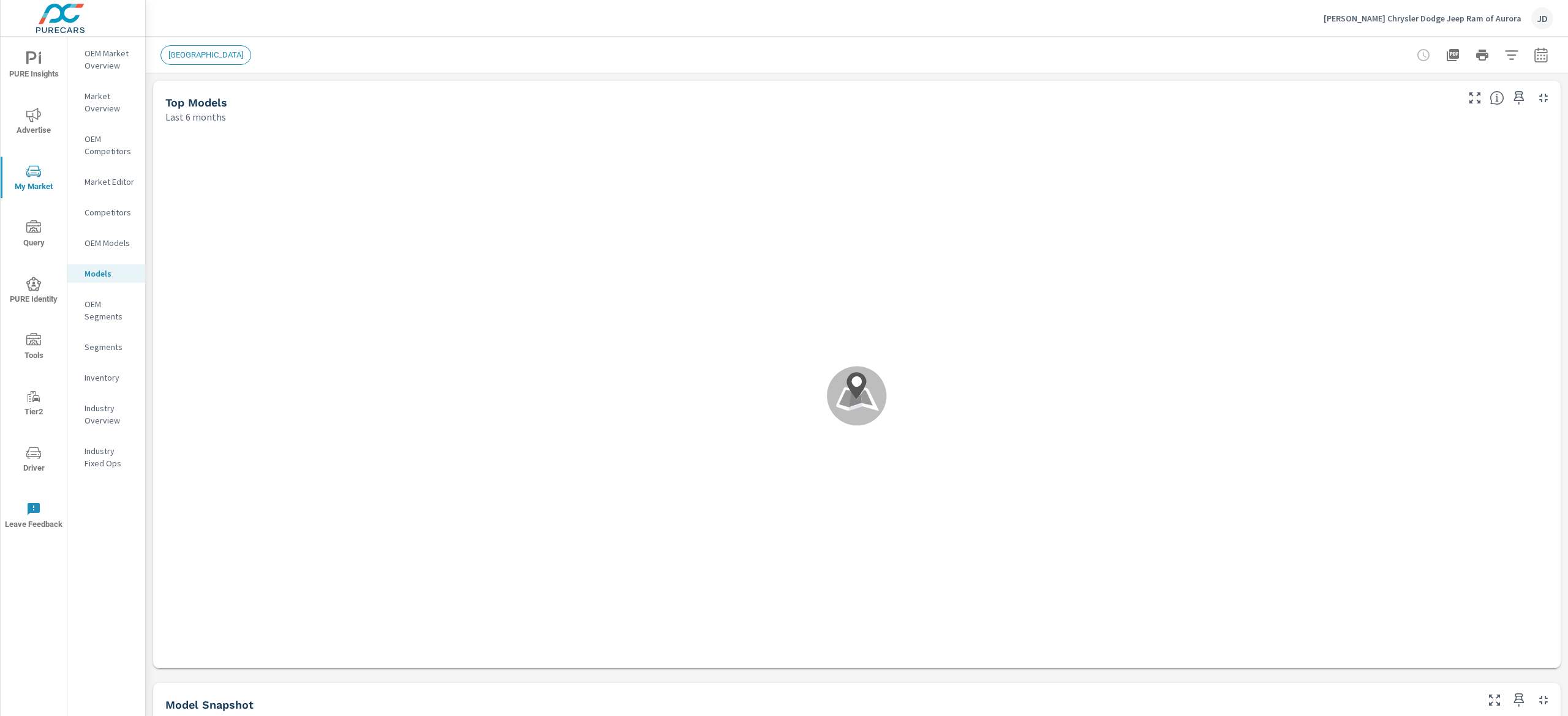
scroll to position [1, 0]
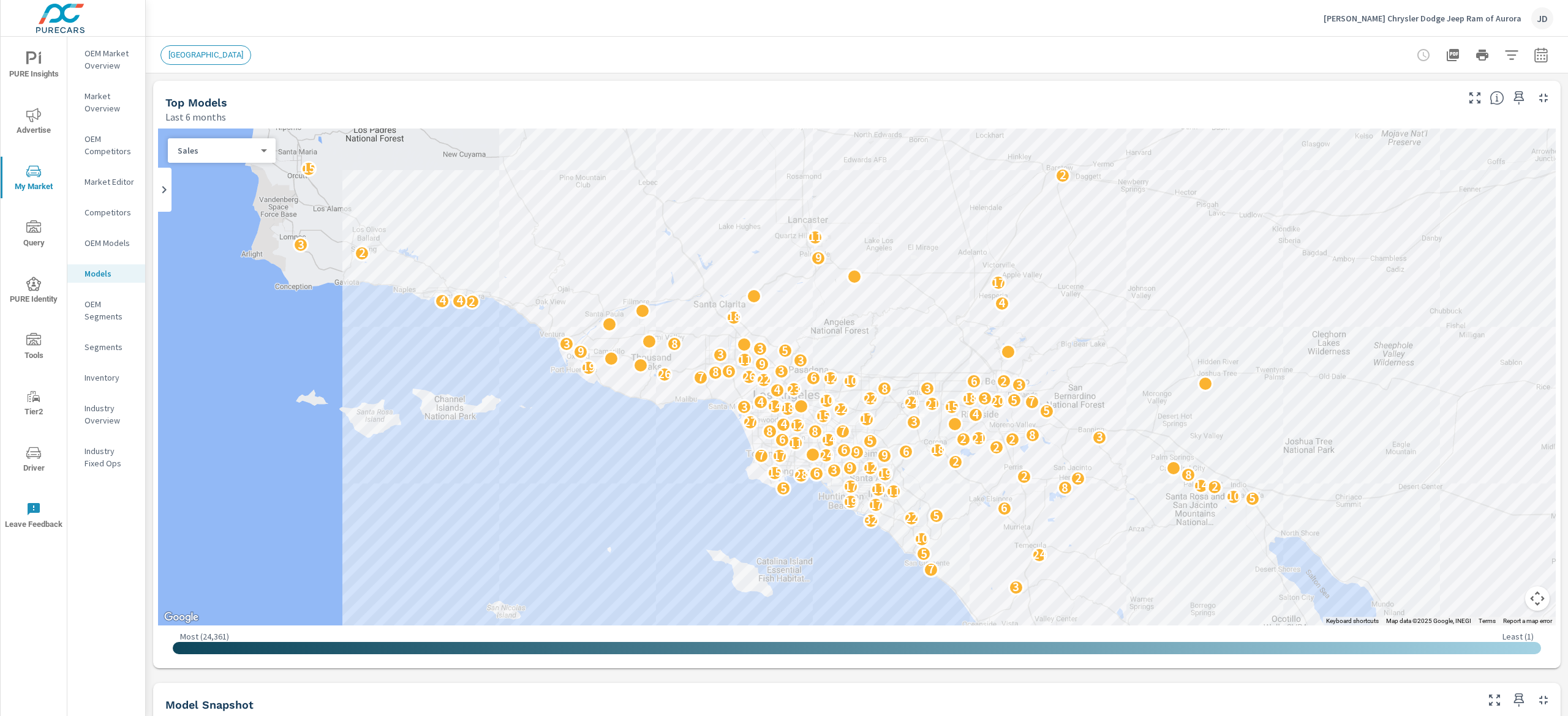
click at [128, 240] on p "OEM Models" at bounding box center [109, 243] width 50 height 12
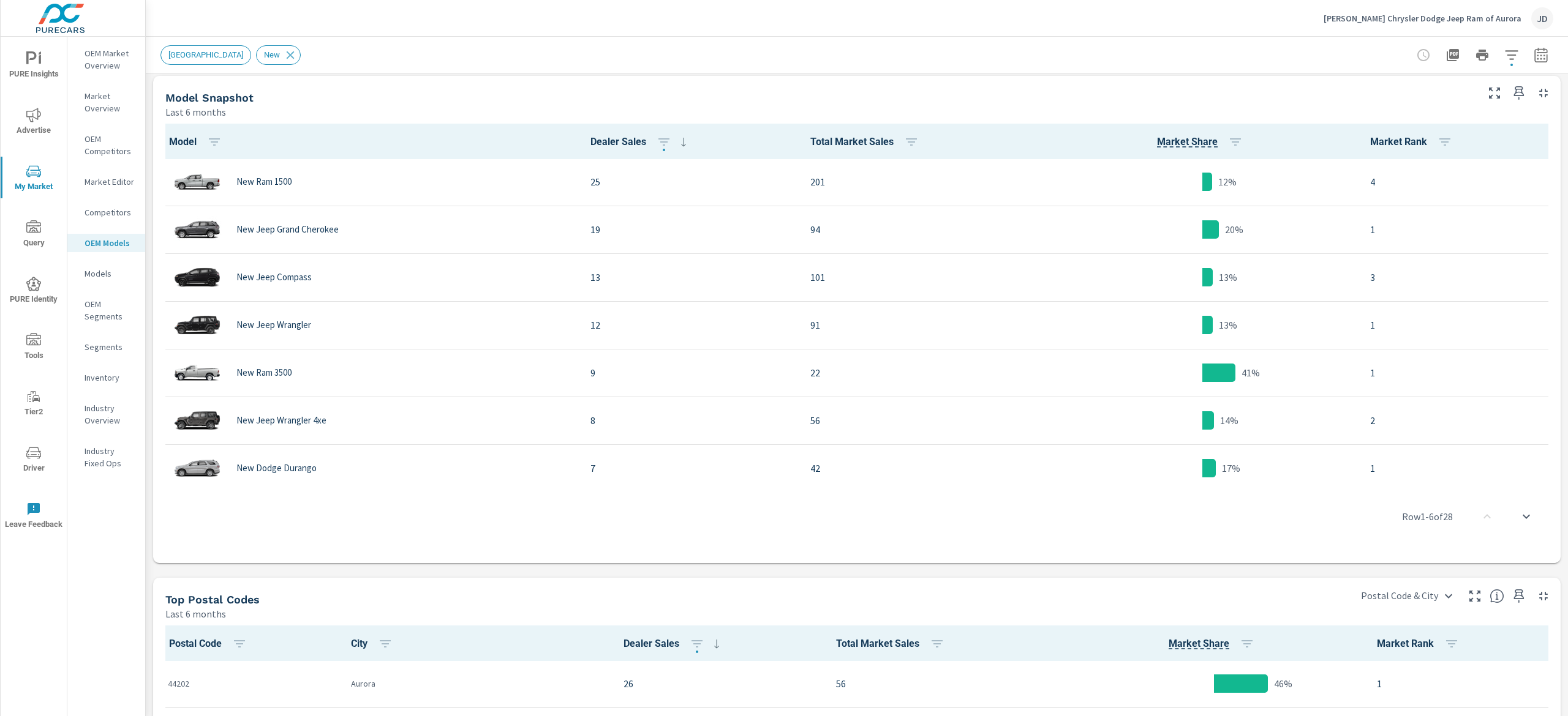
scroll to position [577, 0]
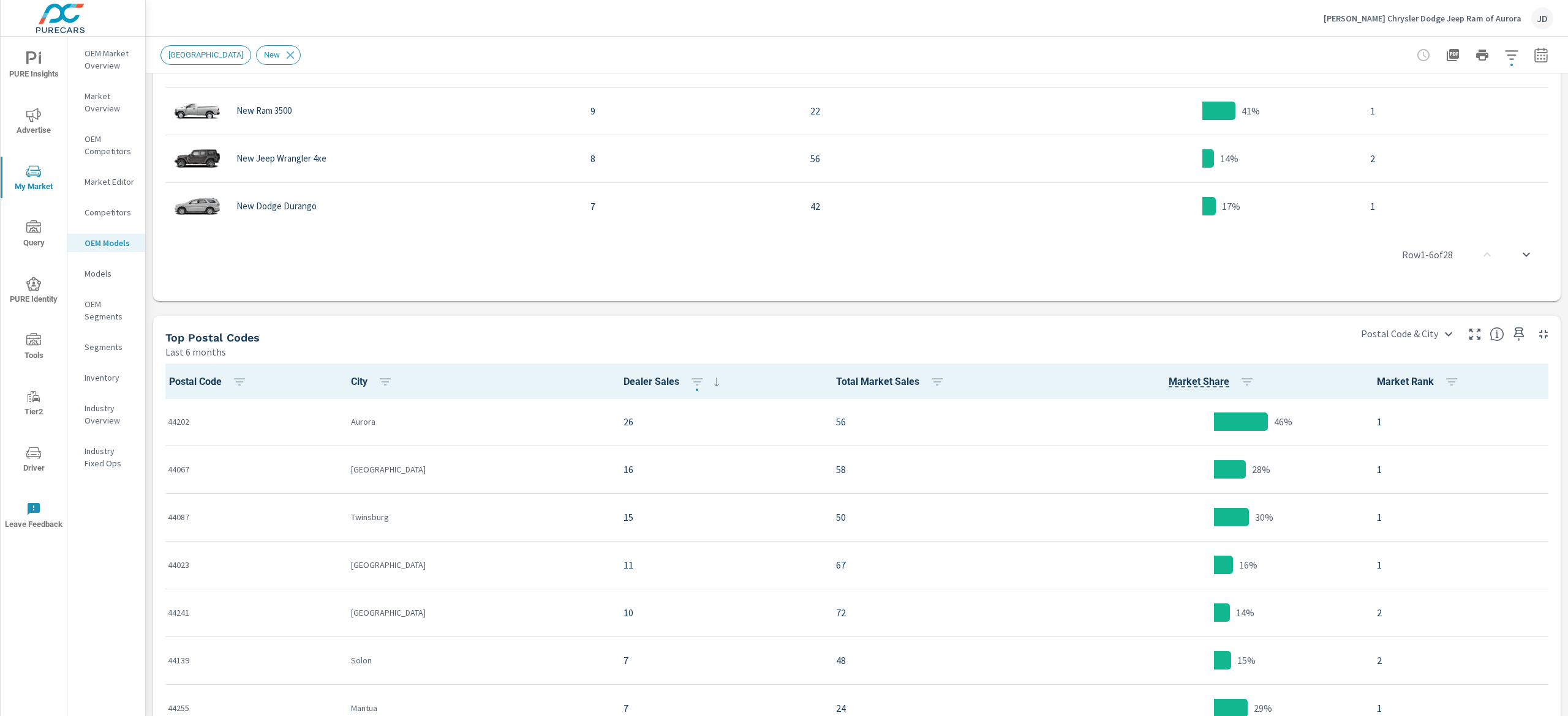
scroll to position [901, 0]
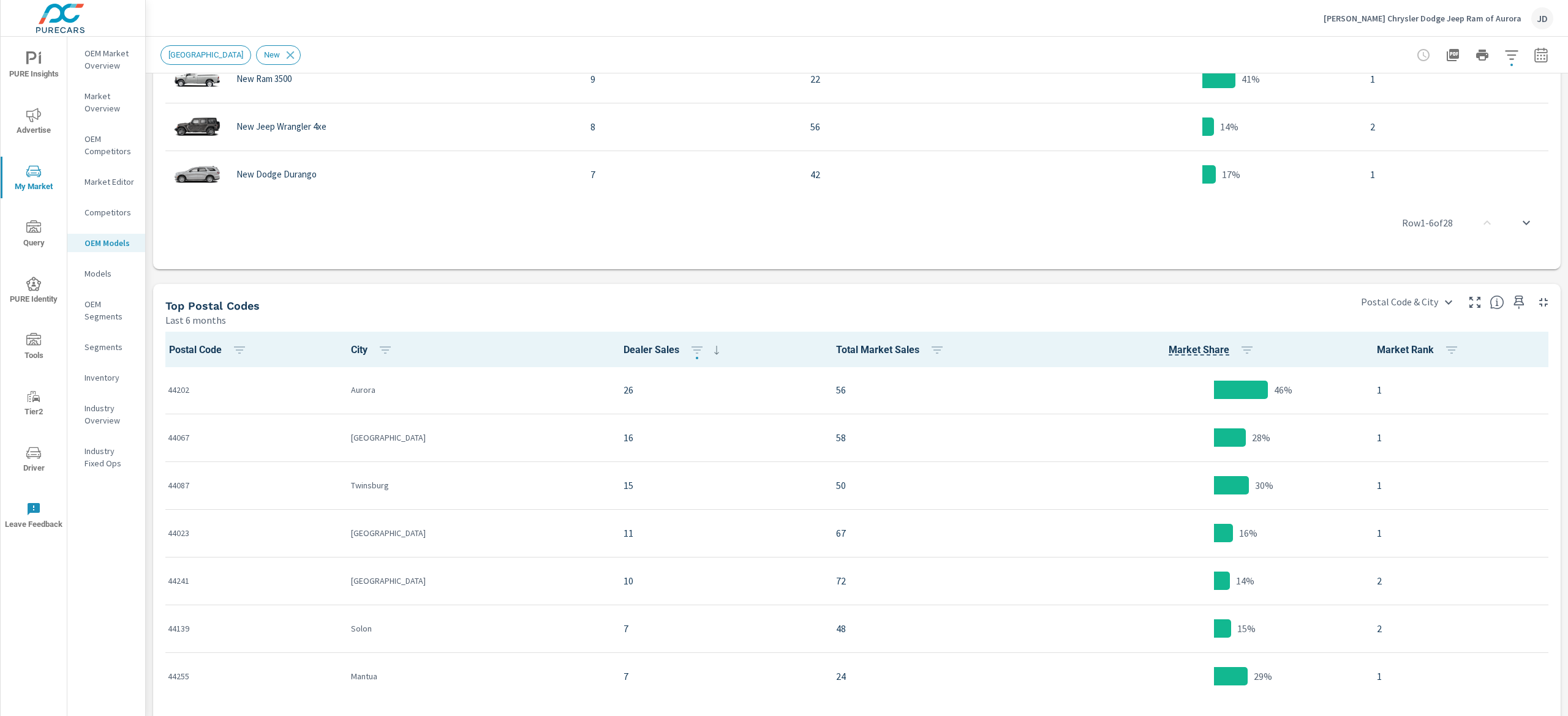
click at [25, 127] on span "Advertise" at bounding box center [33, 123] width 58 height 30
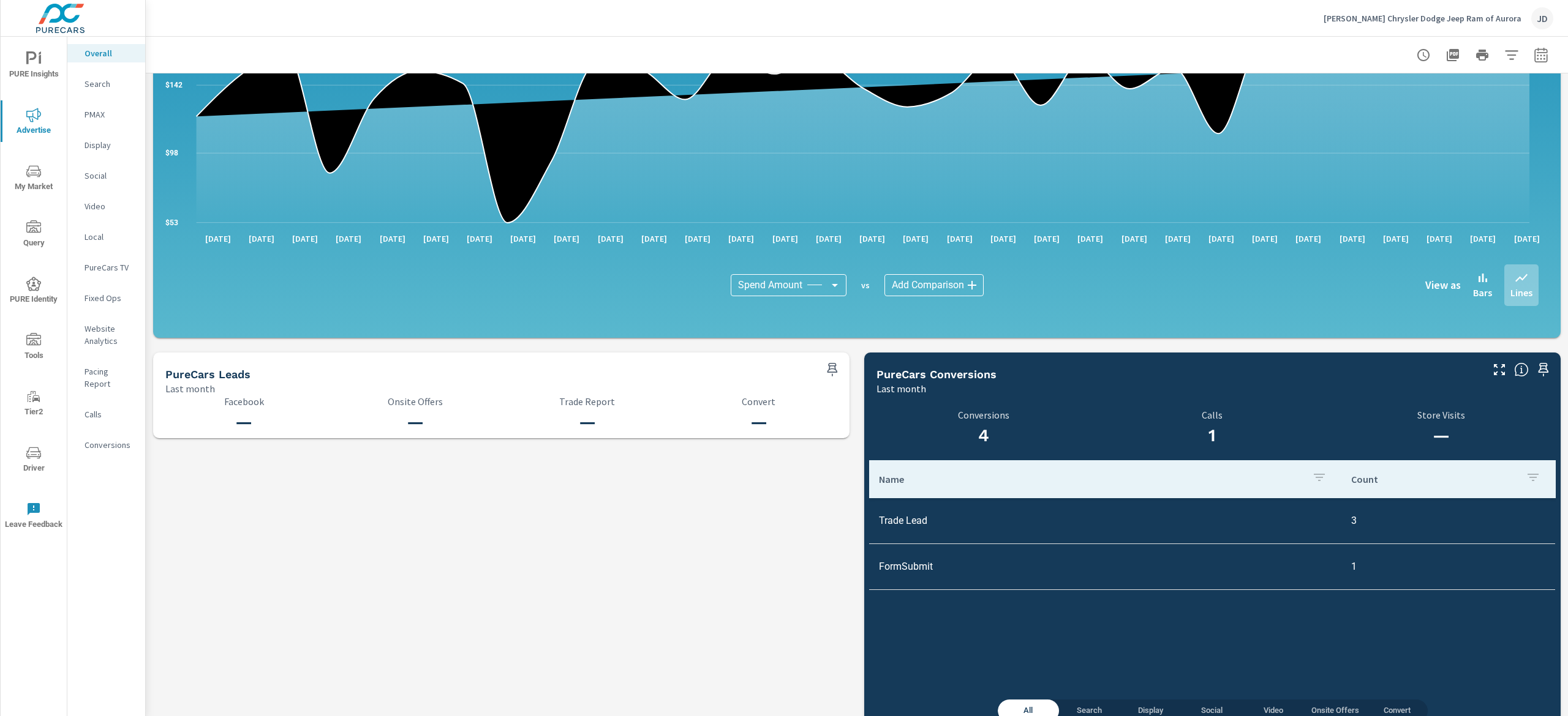
scroll to position [1063, 0]
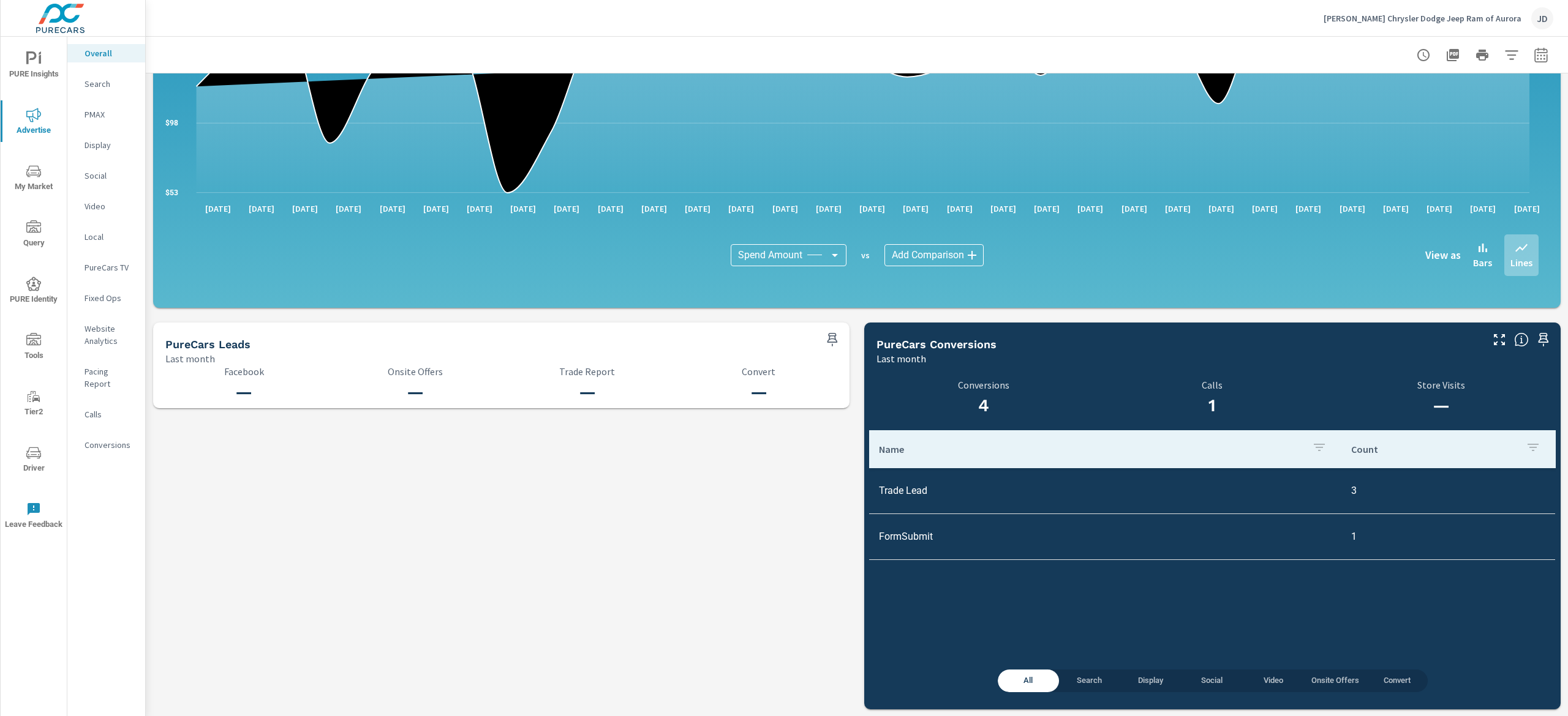
click at [96, 78] on p "Search" at bounding box center [109, 84] width 50 height 12
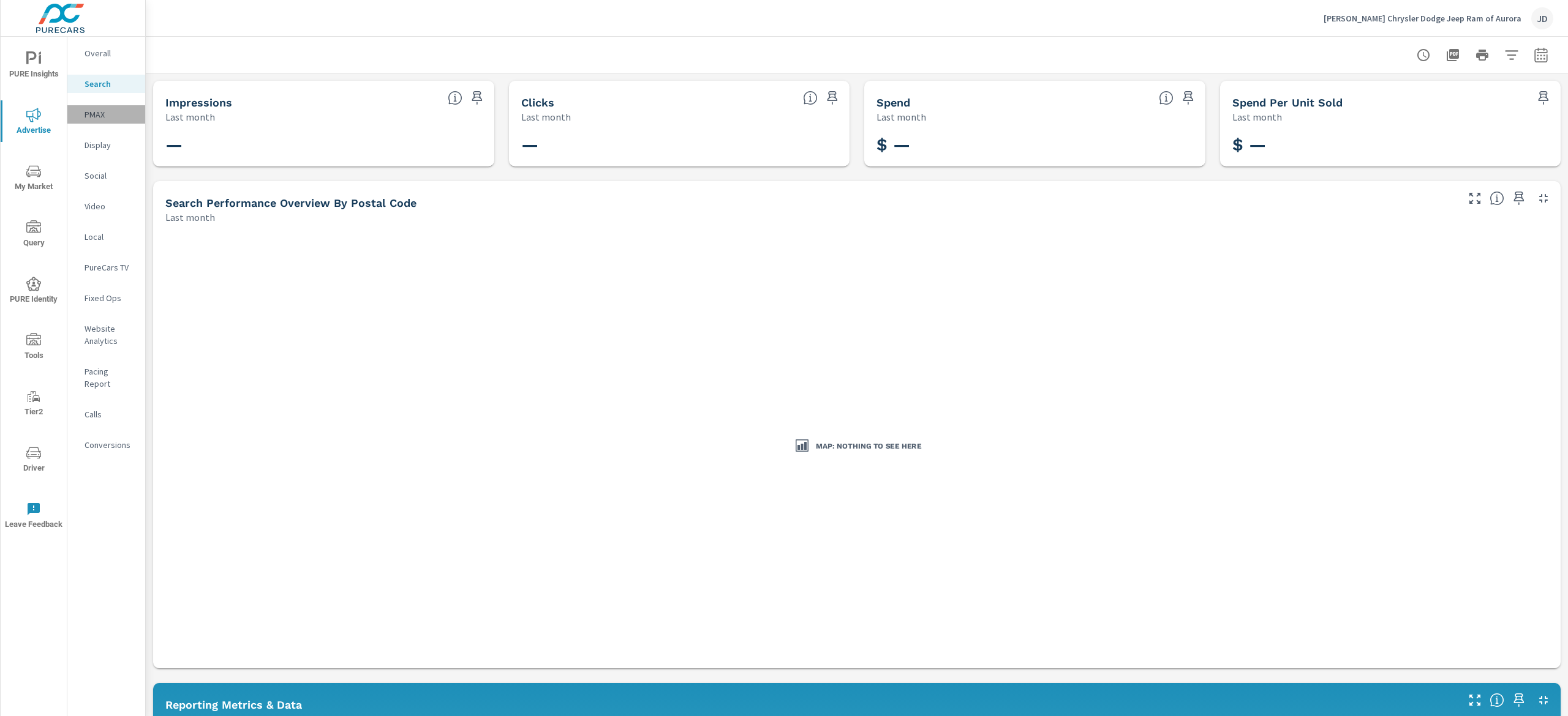
click at [86, 112] on p "PMAX" at bounding box center [109, 115] width 50 height 12
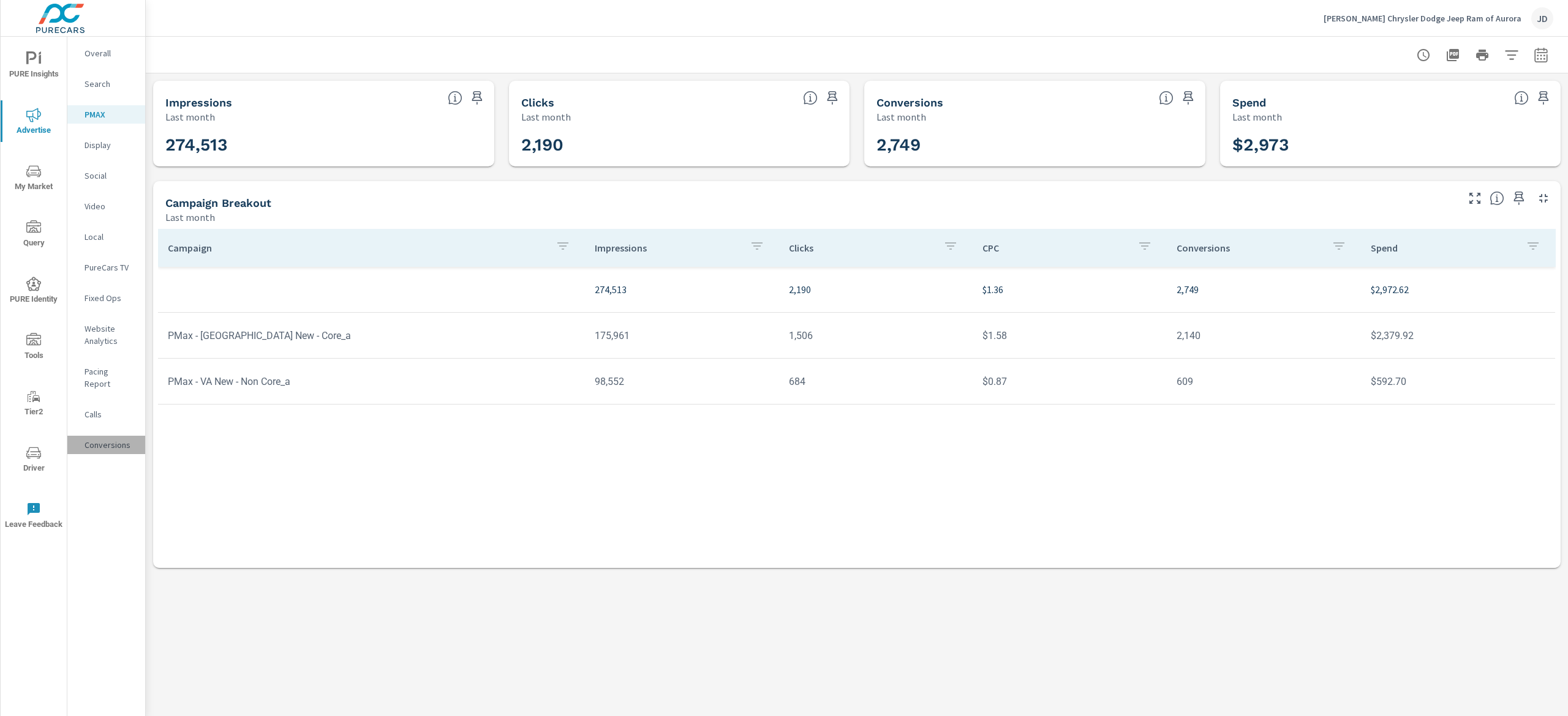
click at [131, 441] on div "Conversions" at bounding box center [106, 445] width 78 height 19
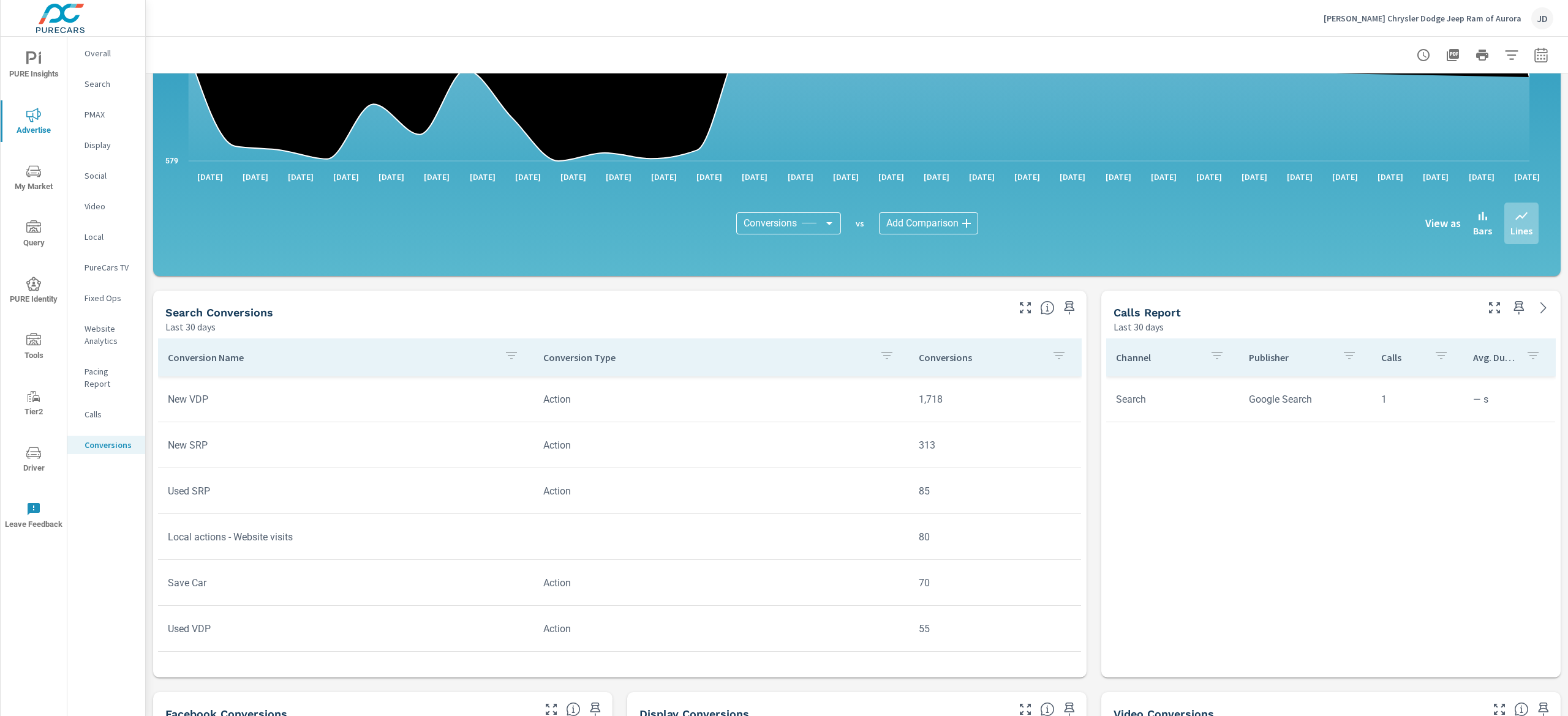
scroll to position [367, 0]
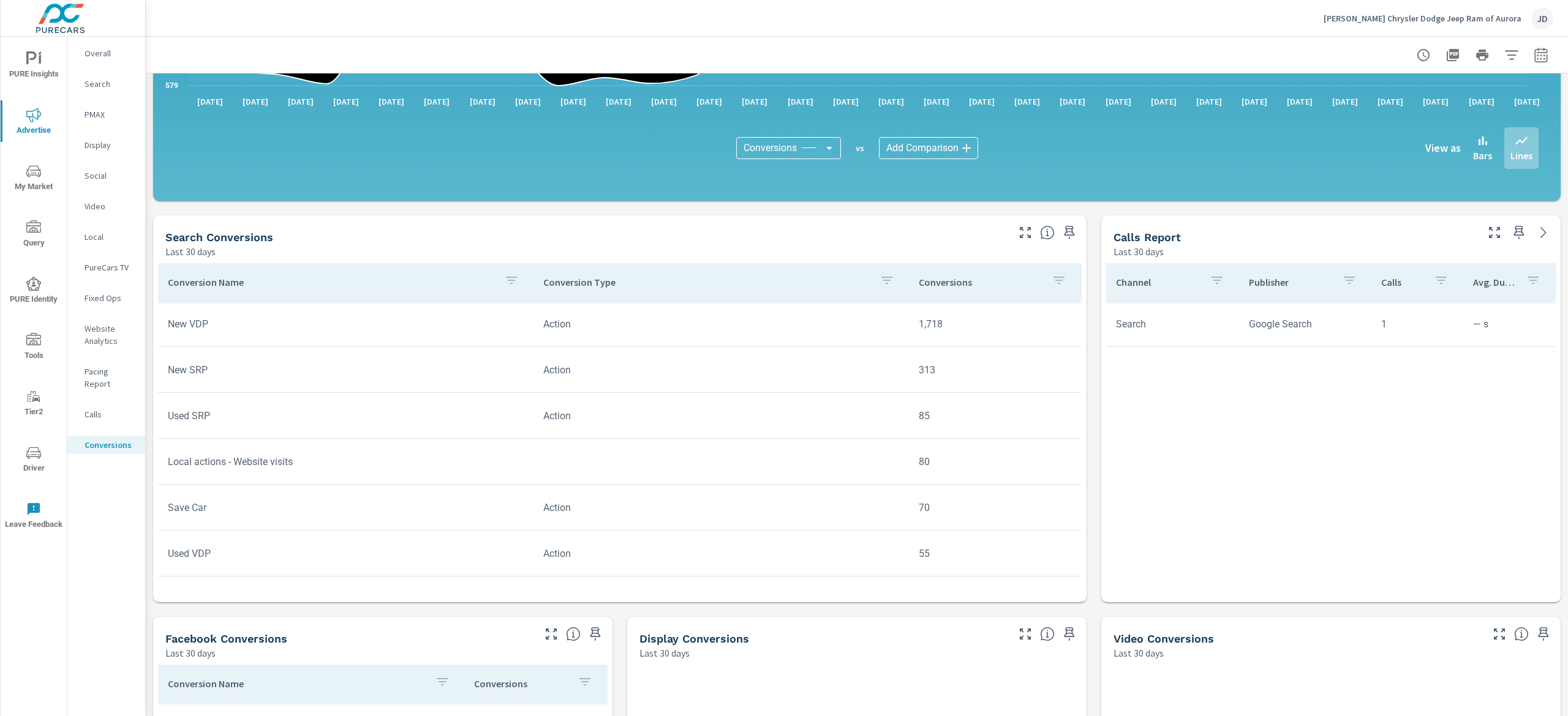
scroll to position [123, 0]
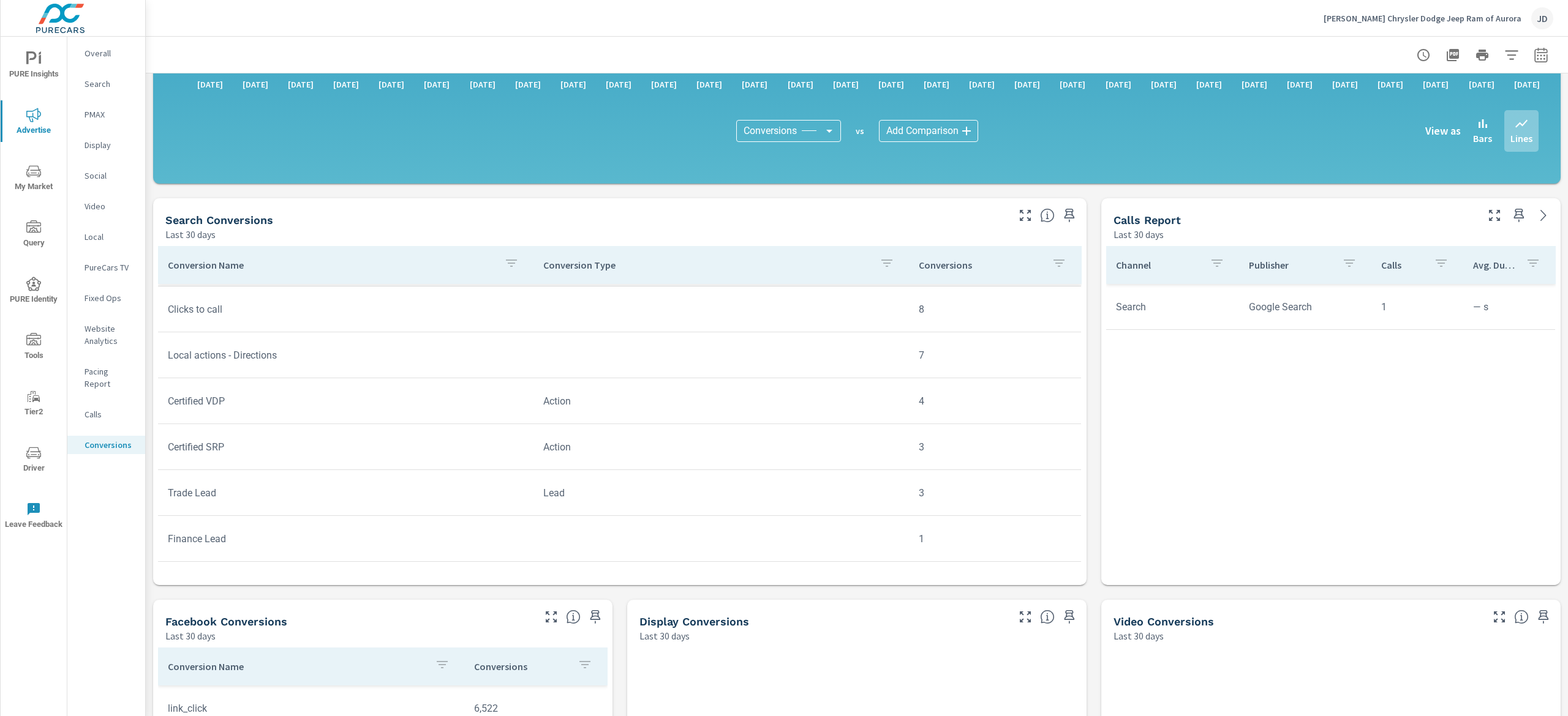
scroll to position [367, 0]
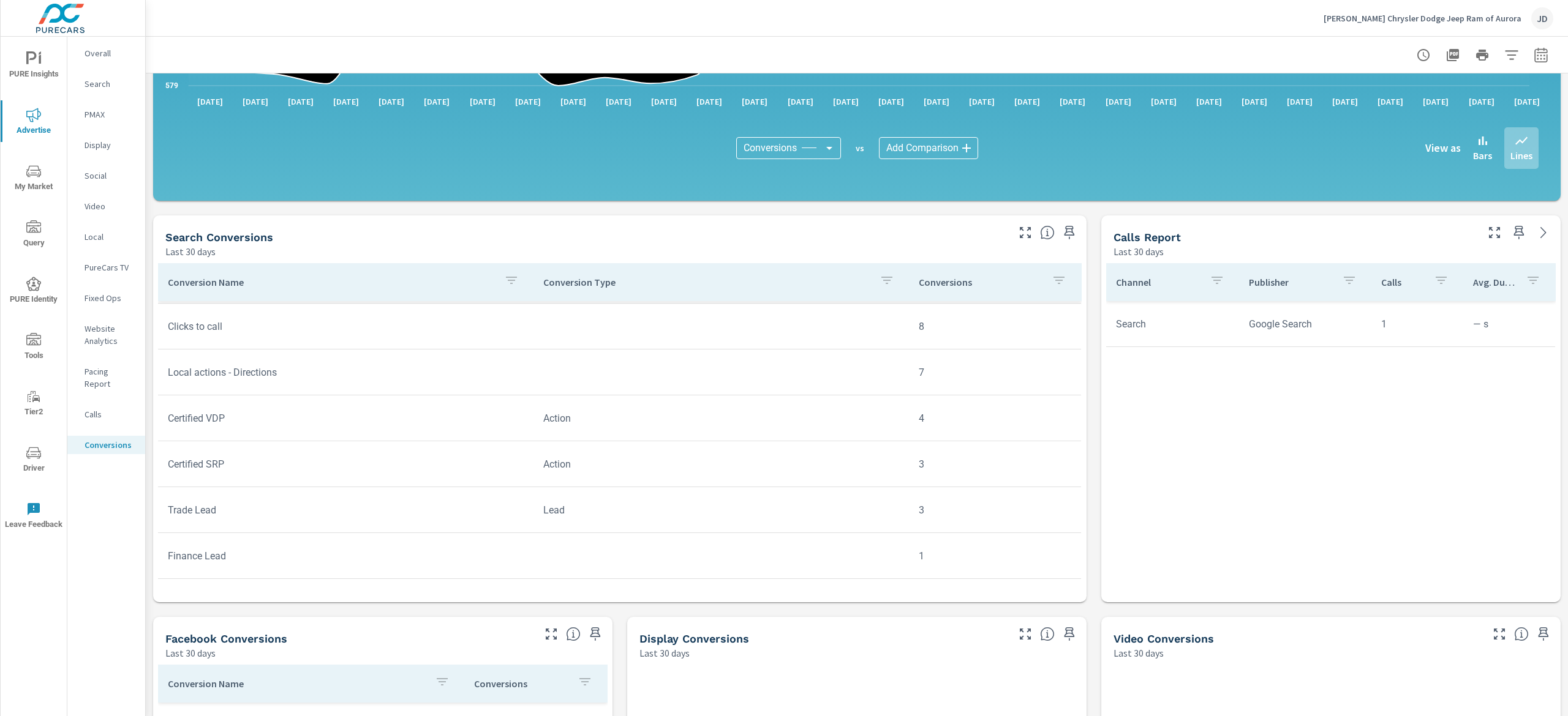
scroll to position [289, 0]
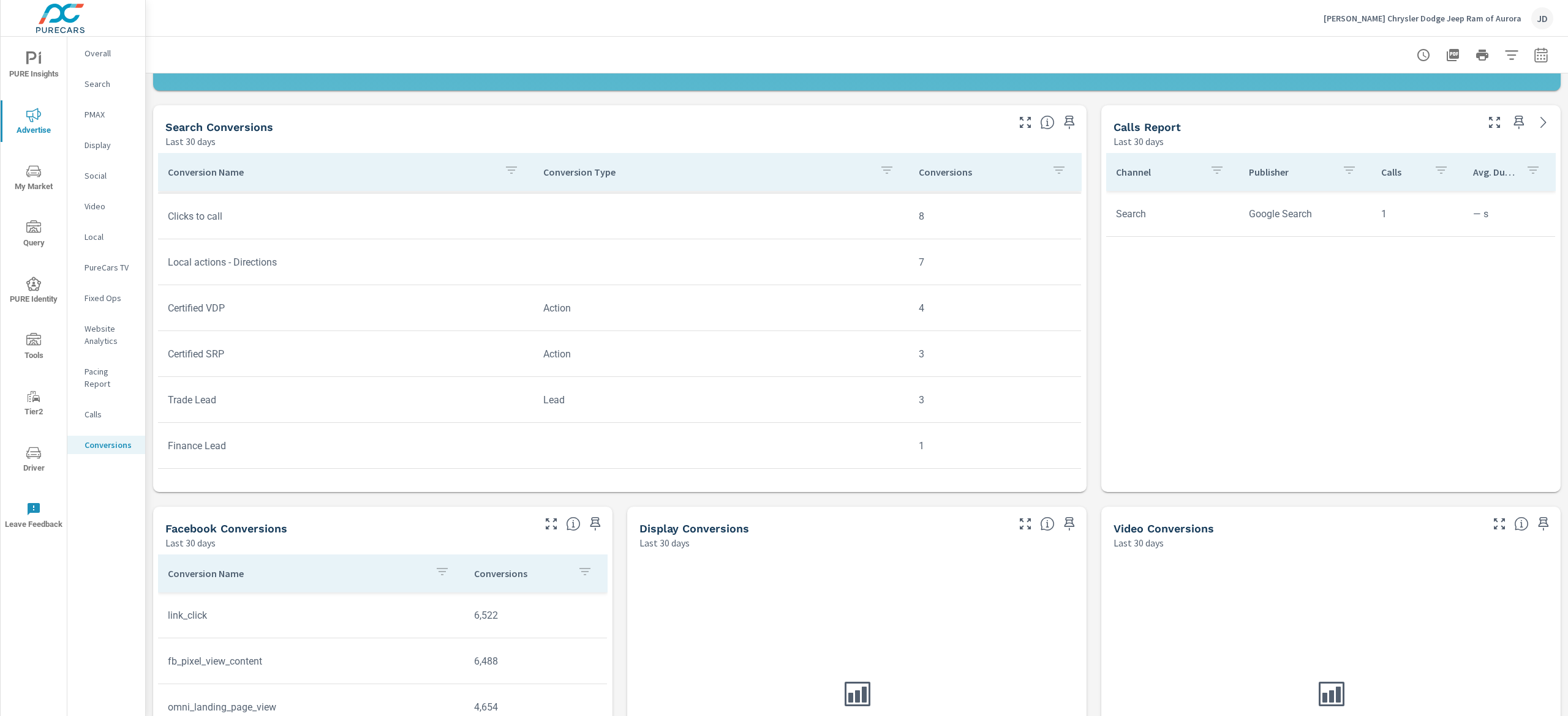
scroll to position [417, 0]
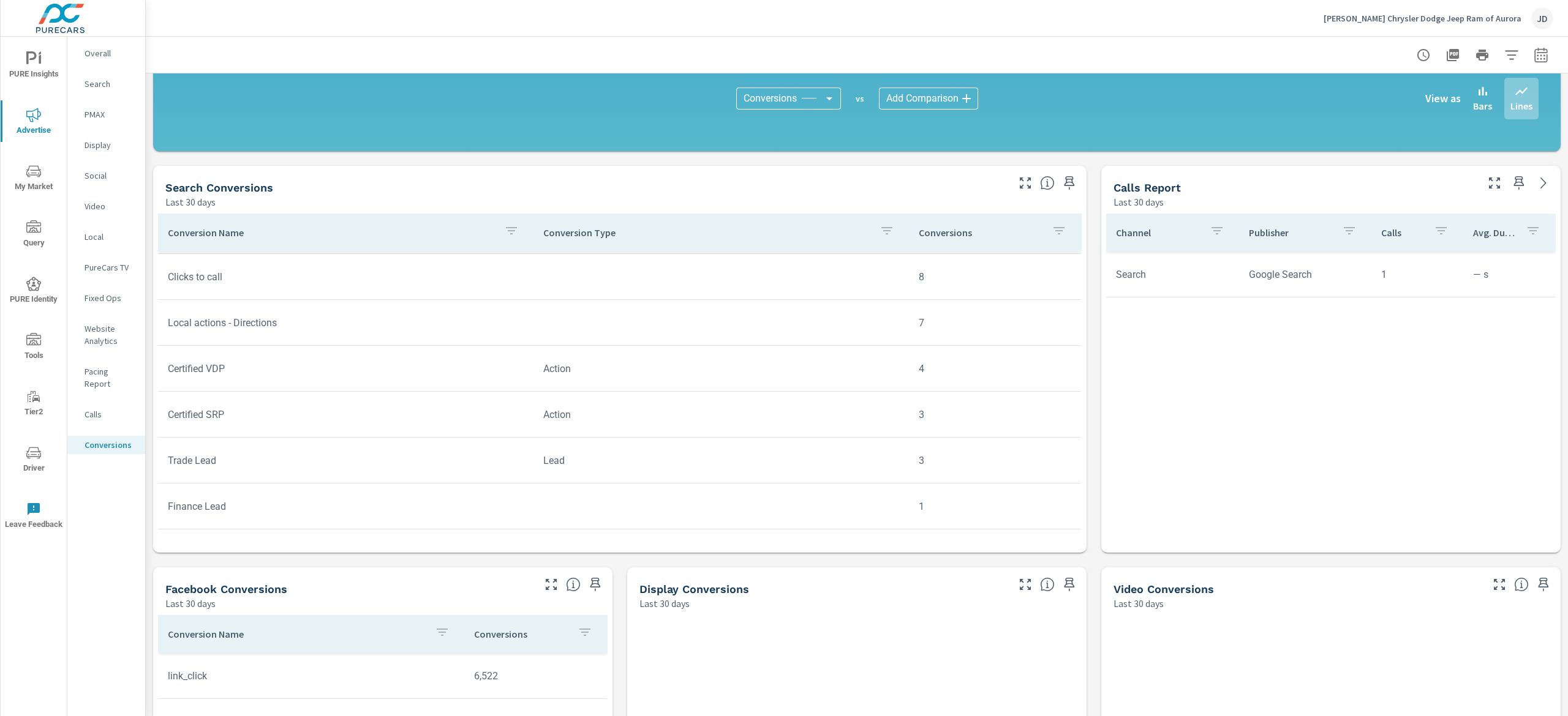
click at [98, 175] on p "Social" at bounding box center [109, 175] width 50 height 12
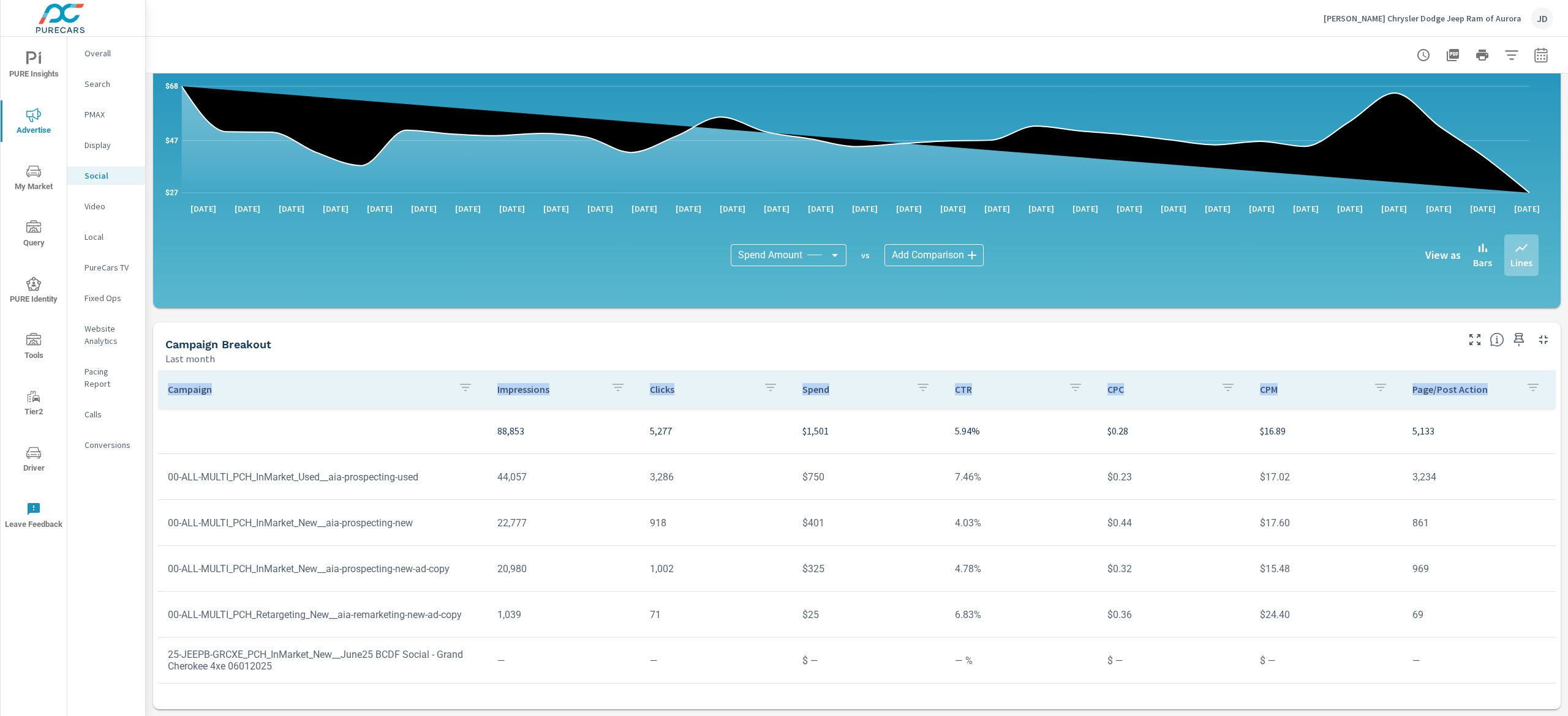
drag, startPoint x: 1567, startPoint y: 246, endPoint x: 1567, endPoint y: 369, distance: 123.0
click at [1567, 369] on div "Social Performance [PERSON_NAME] Chrysler Dodge Jeep Ram of Aurora Report date …" at bounding box center [857, 376] width 1423 height 679
click at [398, 418] on tr "88,853 5,277 $1,501 5.94% $0.28 $16.89 5,133" at bounding box center [857, 431] width 1397 height 45
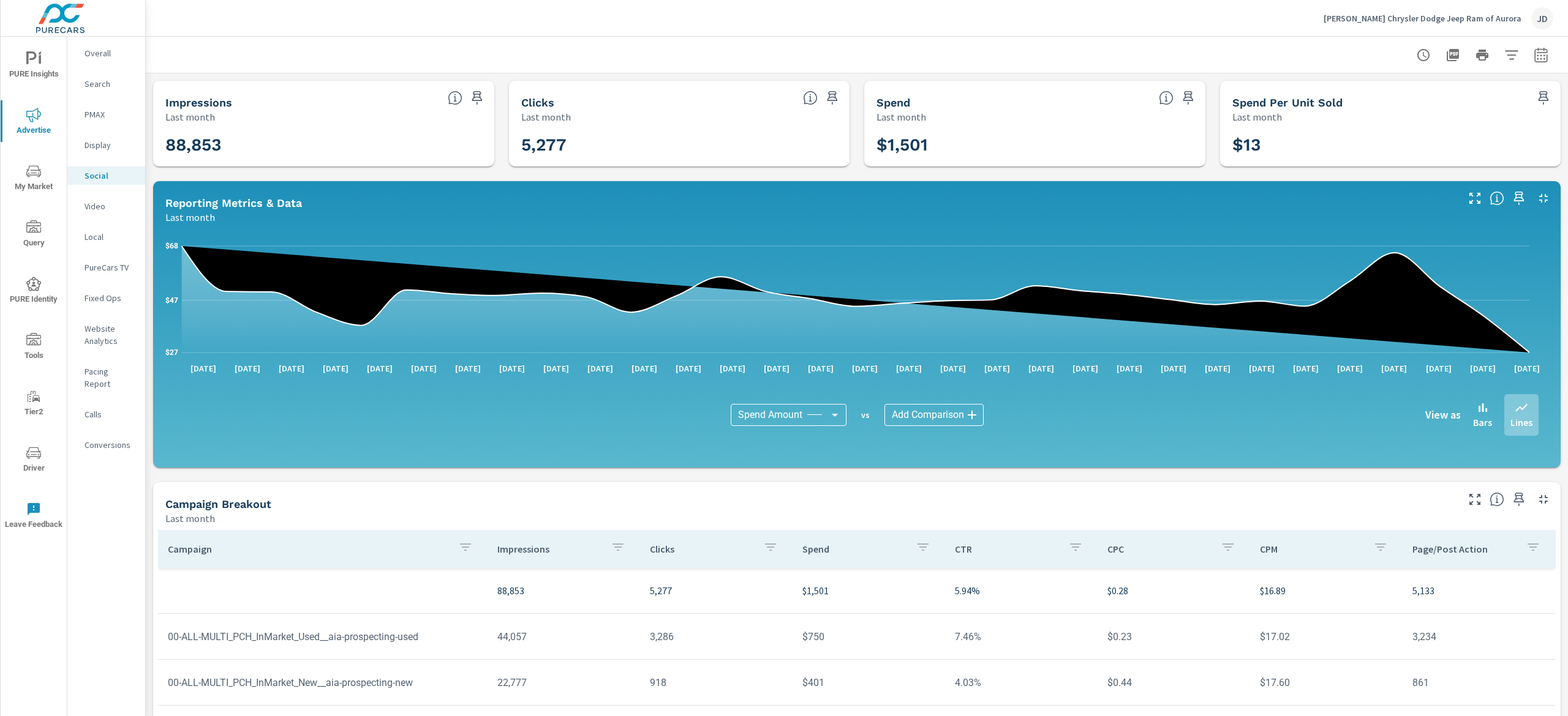
click at [105, 85] on p "Search" at bounding box center [109, 84] width 50 height 12
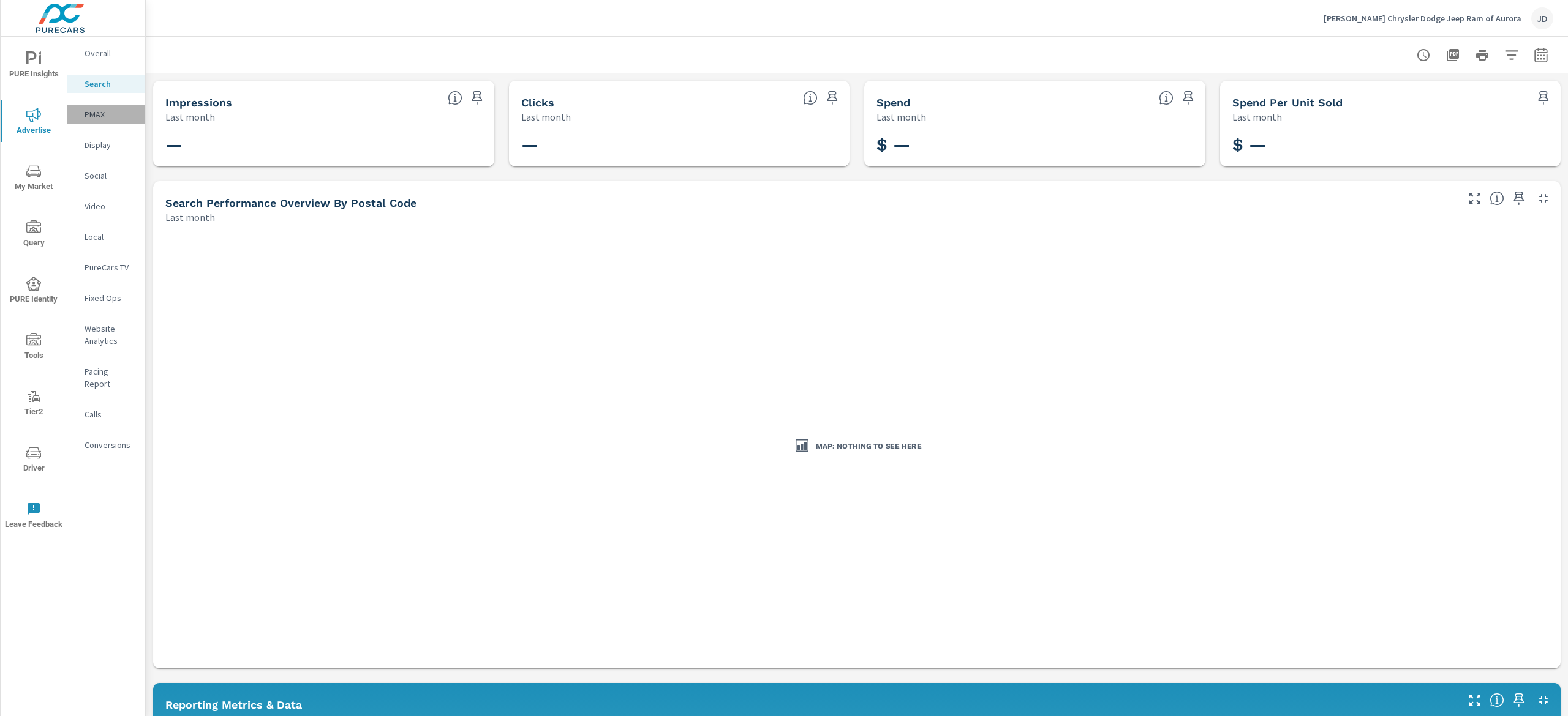
click at [107, 108] on div "PMAX" at bounding box center [106, 114] width 78 height 19
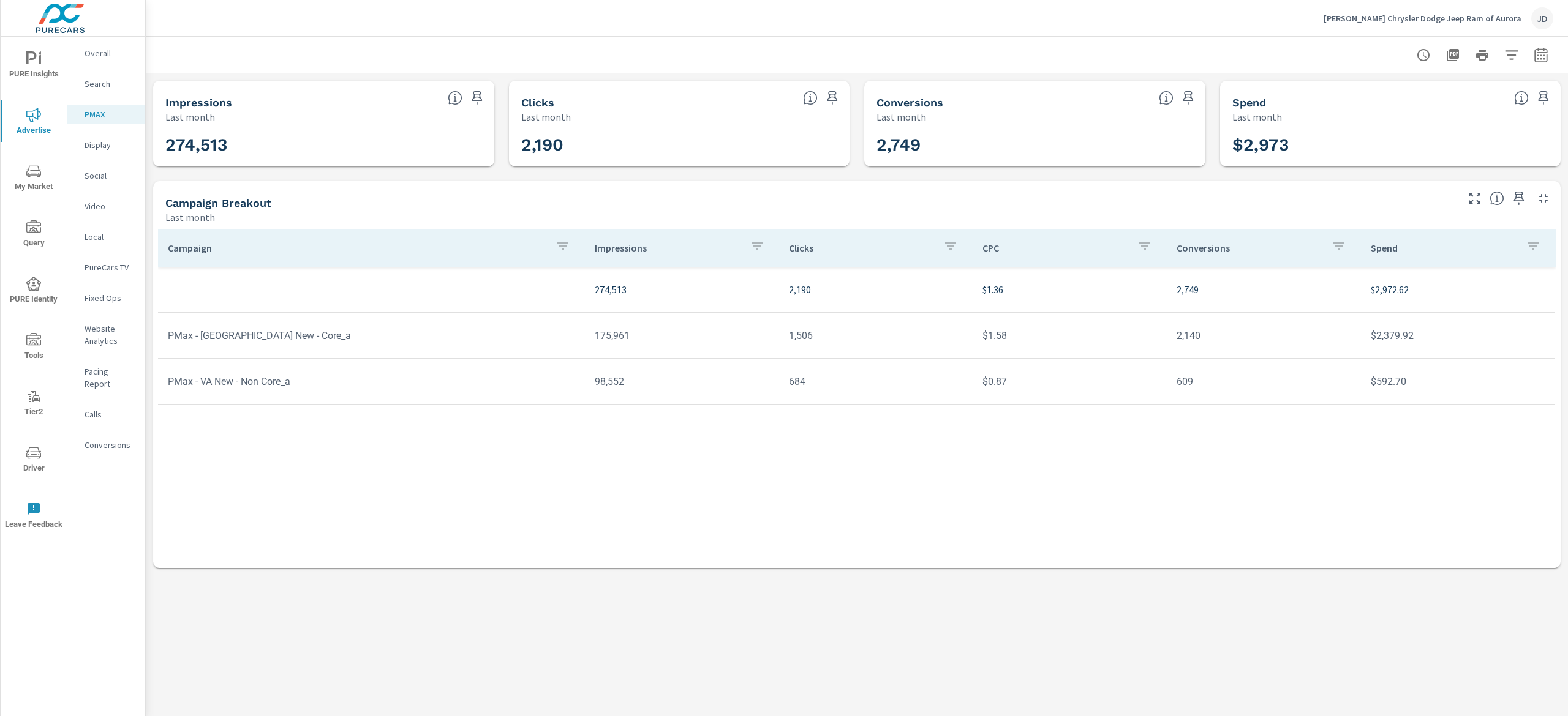
click at [96, 140] on p "Display" at bounding box center [109, 145] width 50 height 12
